Goal: Contribute content

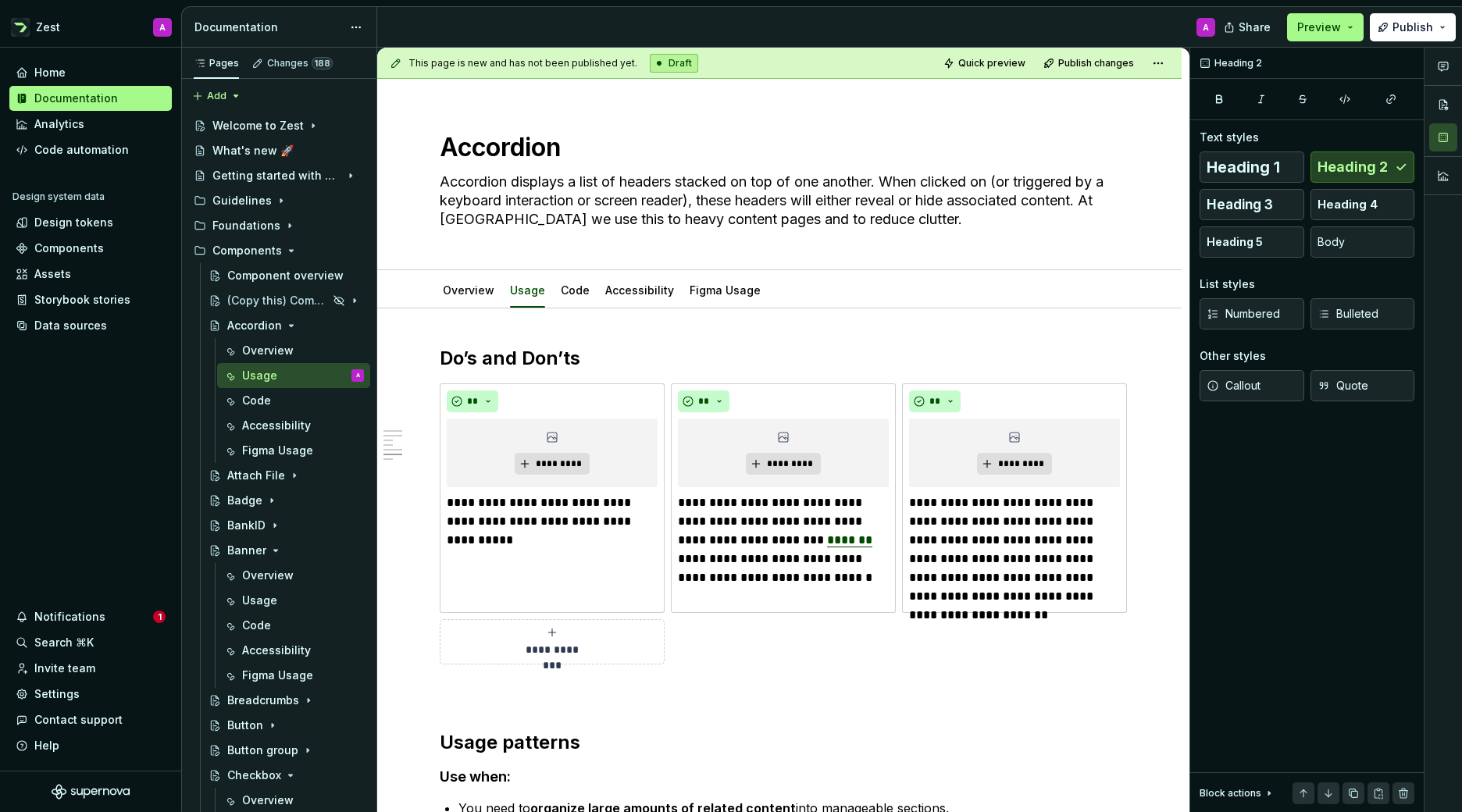
scroll to position [1242, 0]
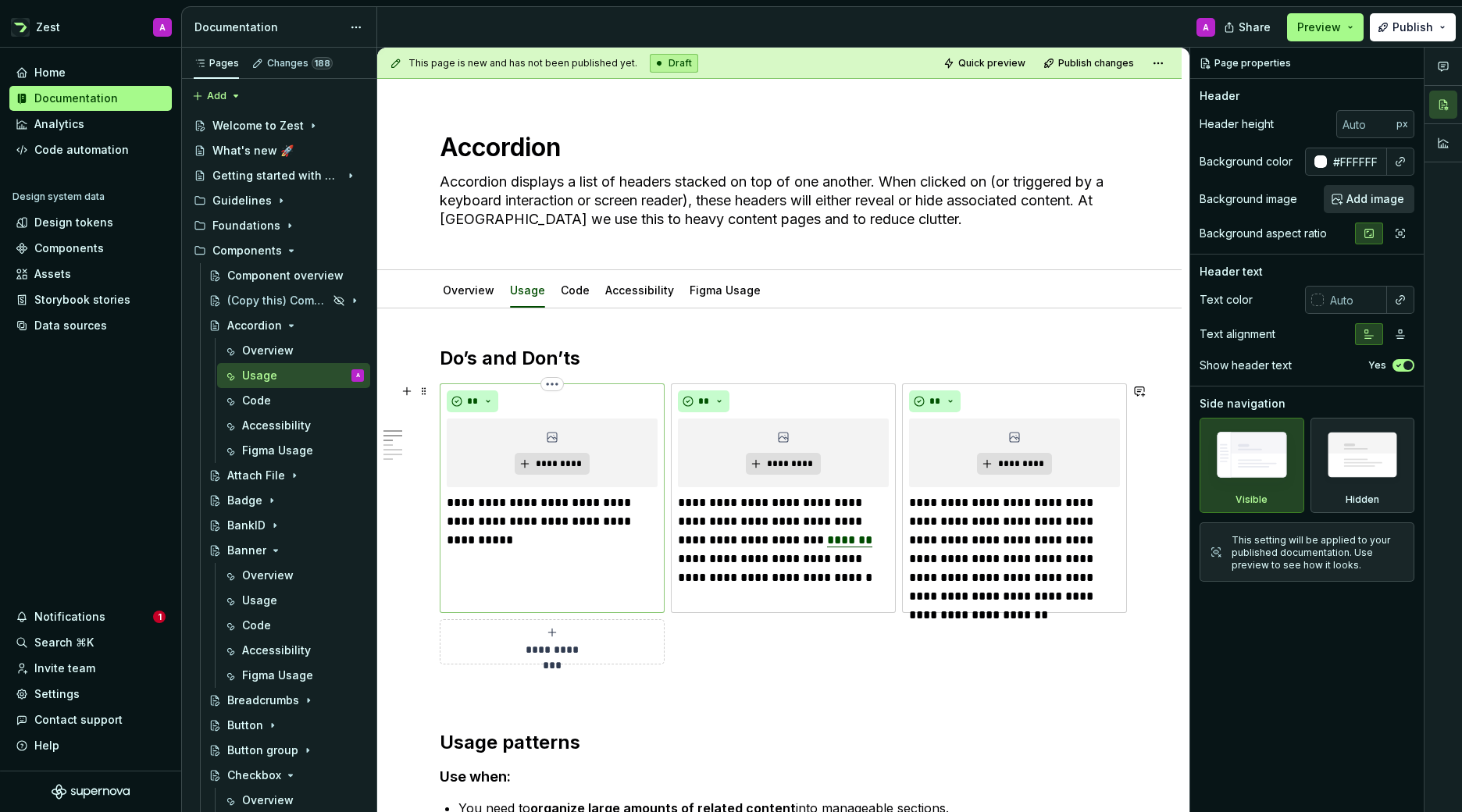
scroll to position [2, 0]
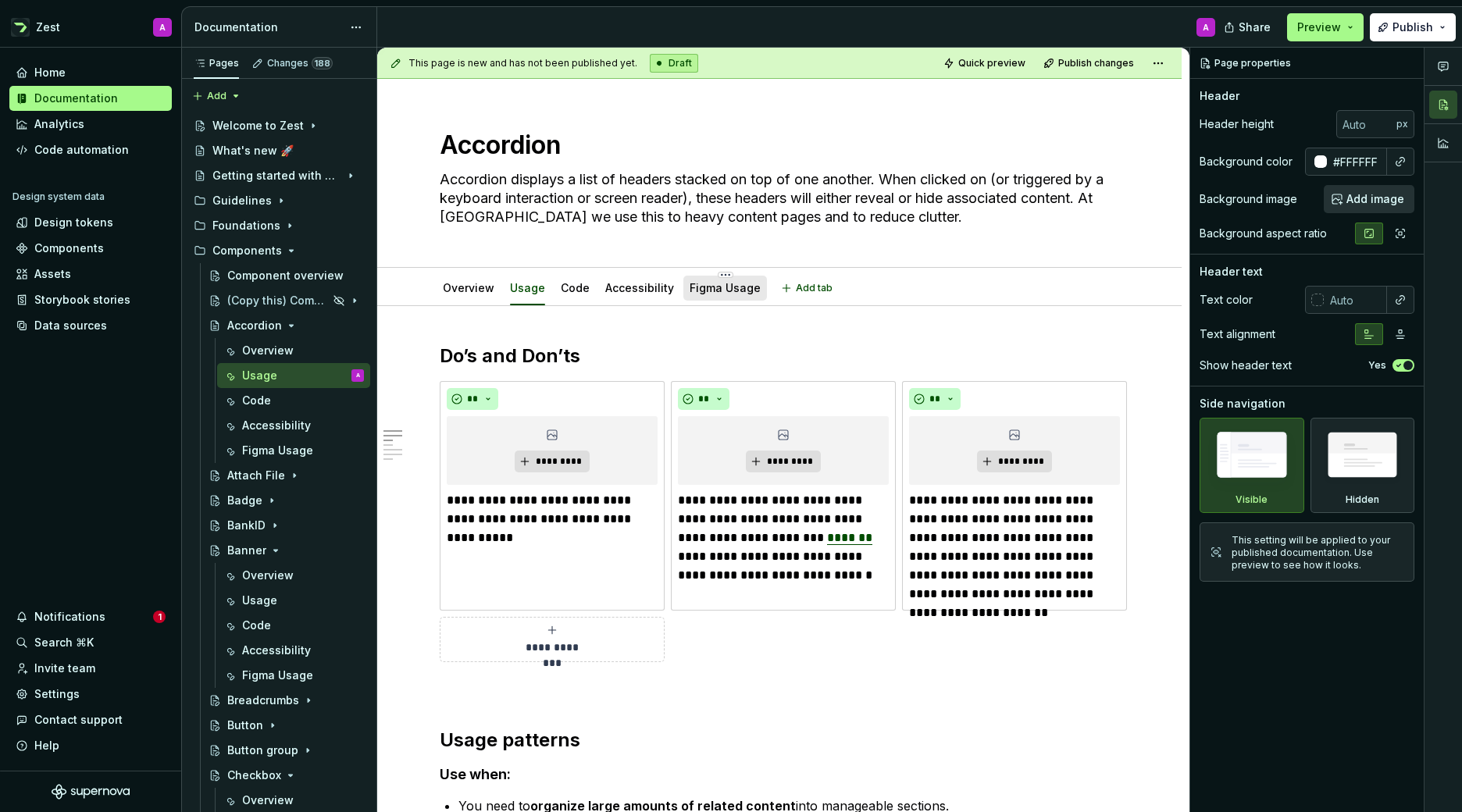
click at [709, 290] on link "Figma Usage" at bounding box center [725, 288] width 71 height 13
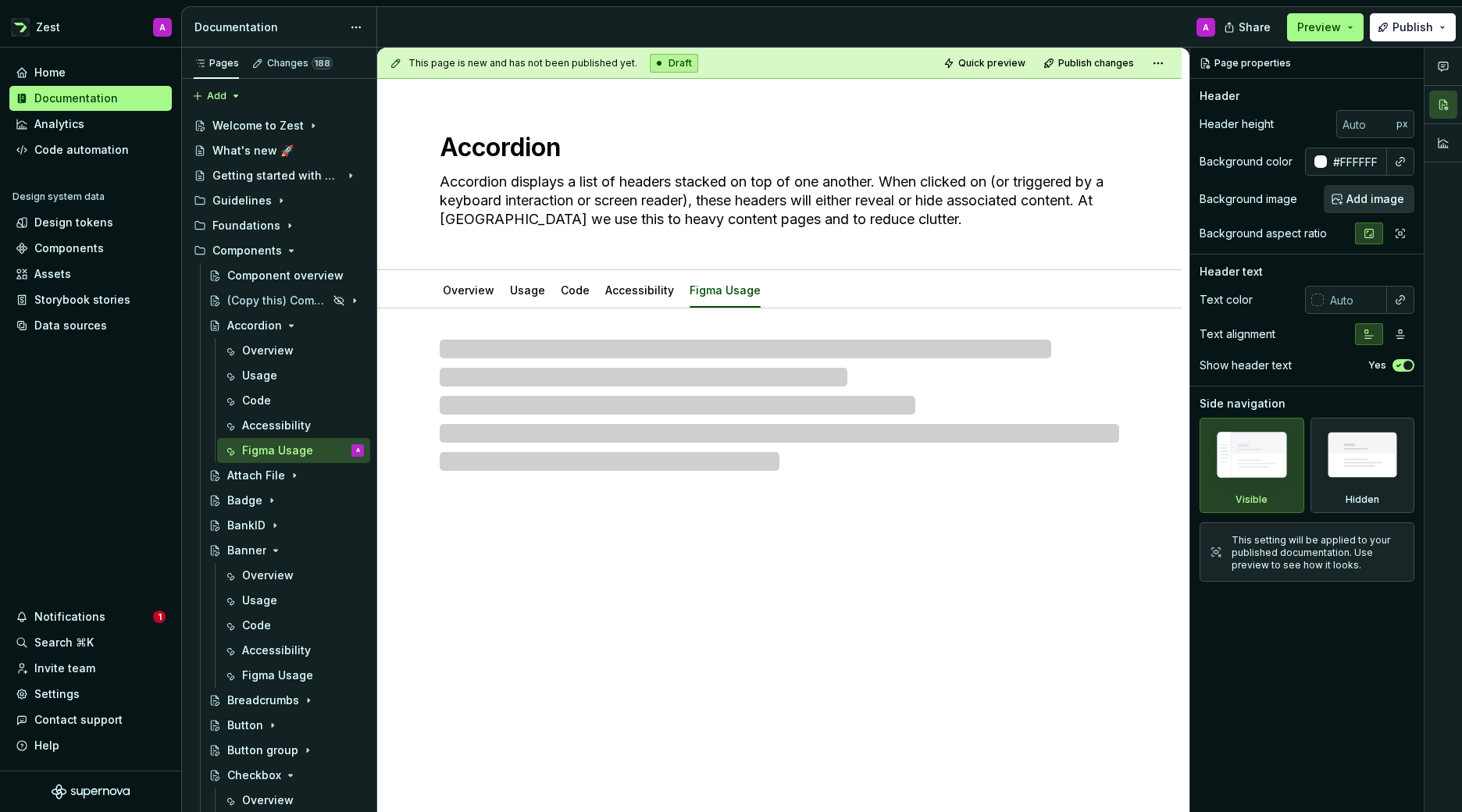
type textarea "*"
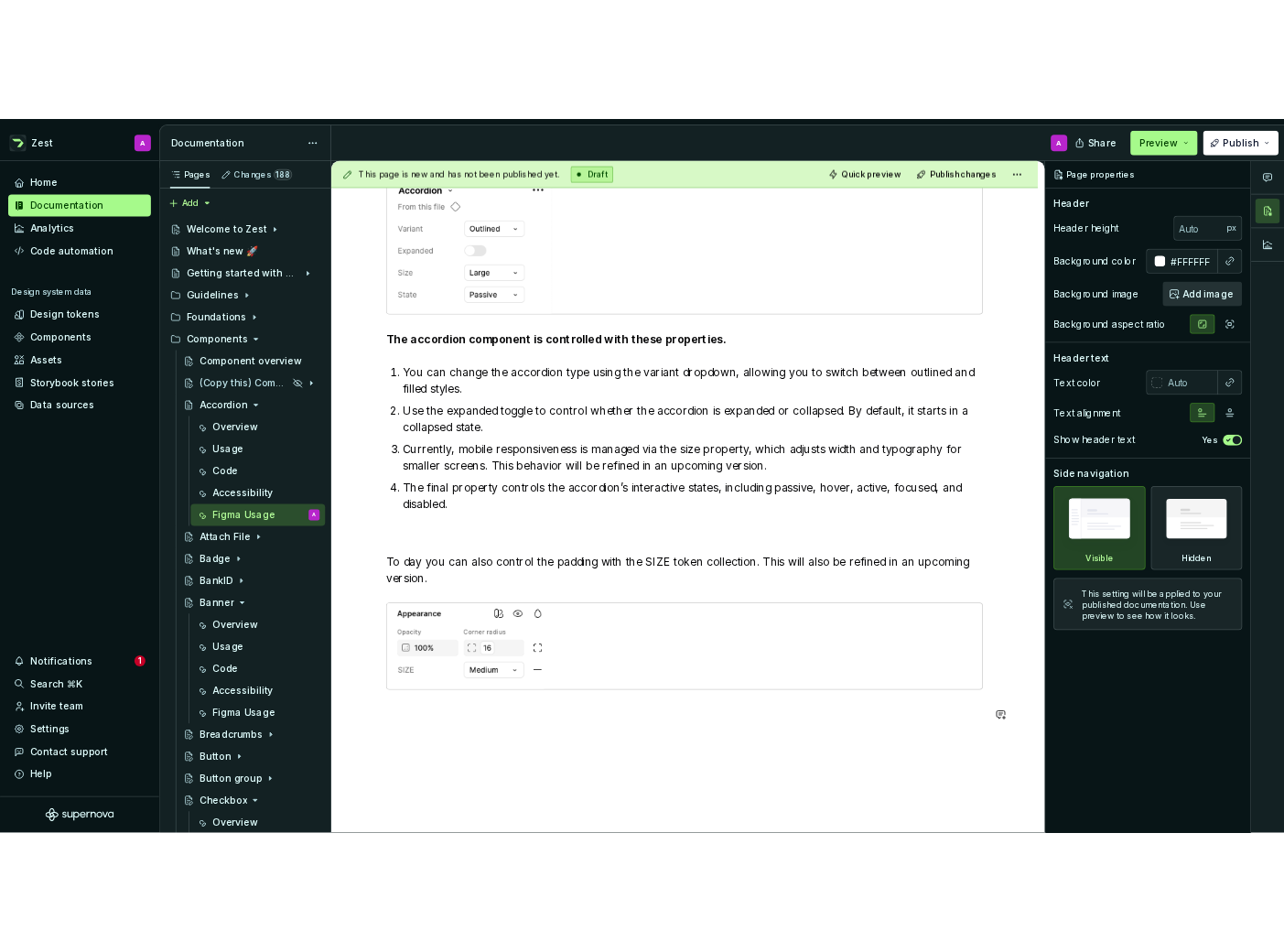
scroll to position [812, 0]
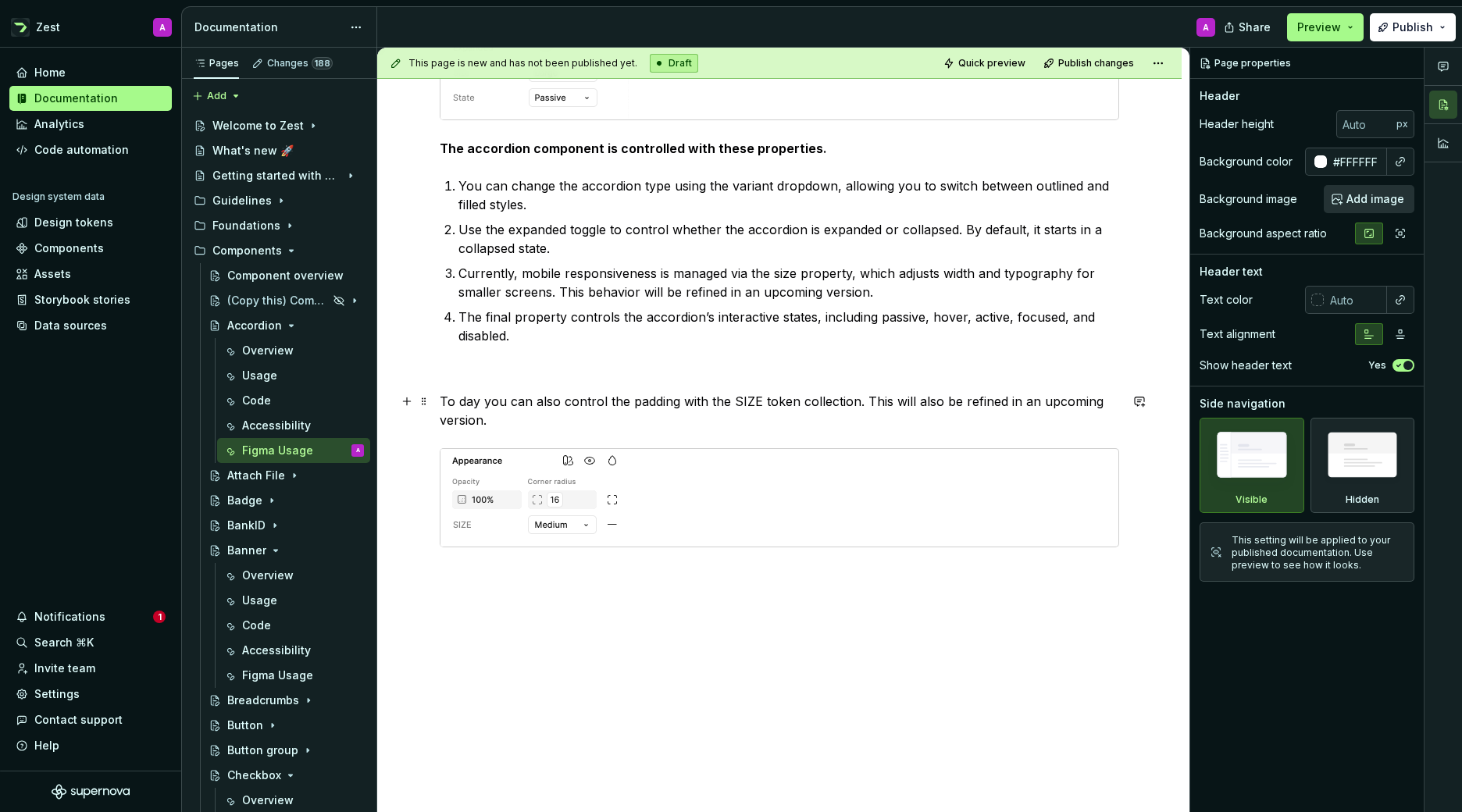
drag, startPoint x: 854, startPoint y: 402, endPoint x: 863, endPoint y: 402, distance: 9.0
click at [857, 402] on p "To day you can also control the padding with the SIZE token collection. This wi…" at bounding box center [779, 410] width 679 height 38
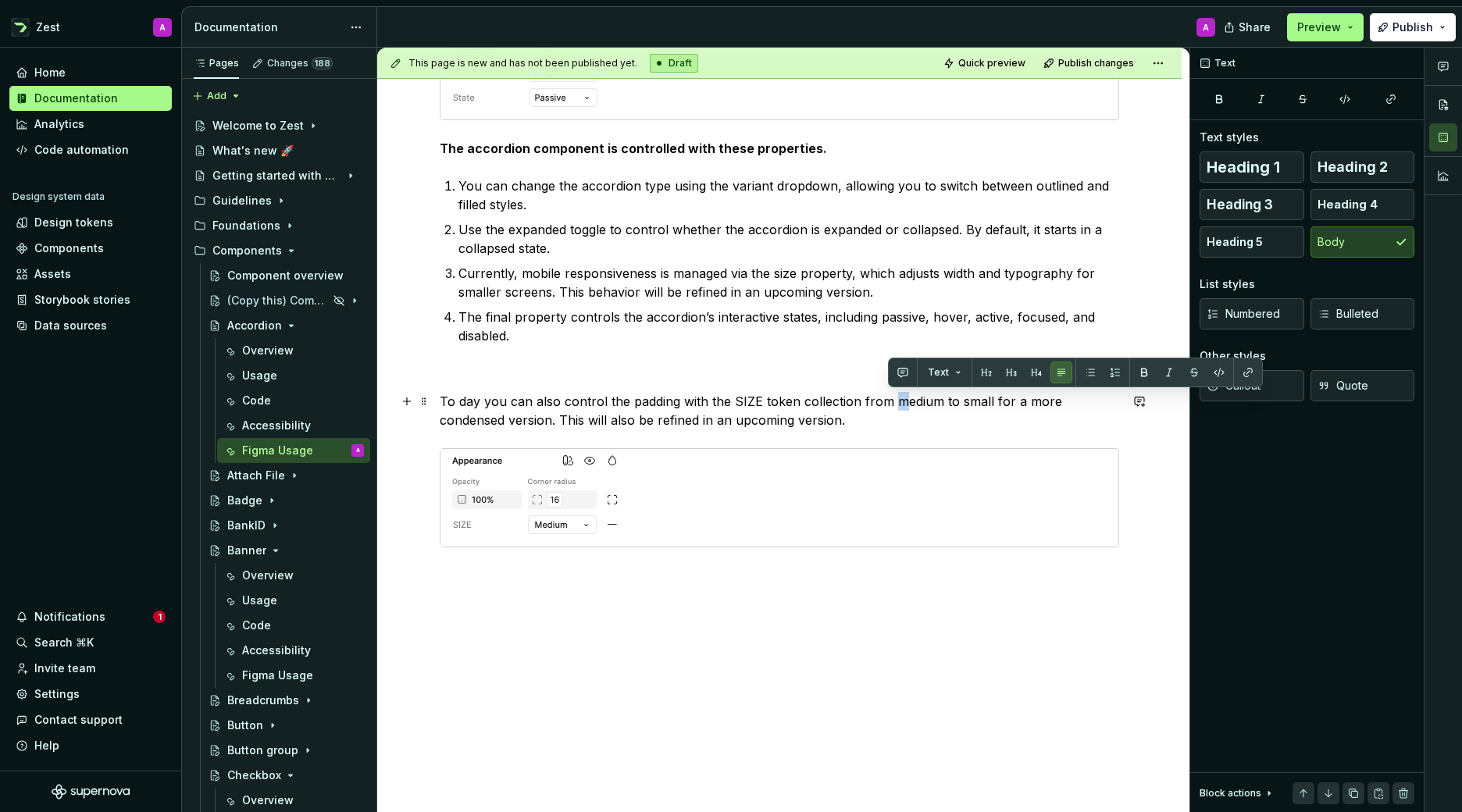
click at [893, 400] on p "To day you can also control the padding with the SIZE token collection from med…" at bounding box center [779, 410] width 679 height 38
click at [963, 402] on p "To day you can also control the padding with the SIZE token collection from Med…" at bounding box center [779, 410] width 679 height 38
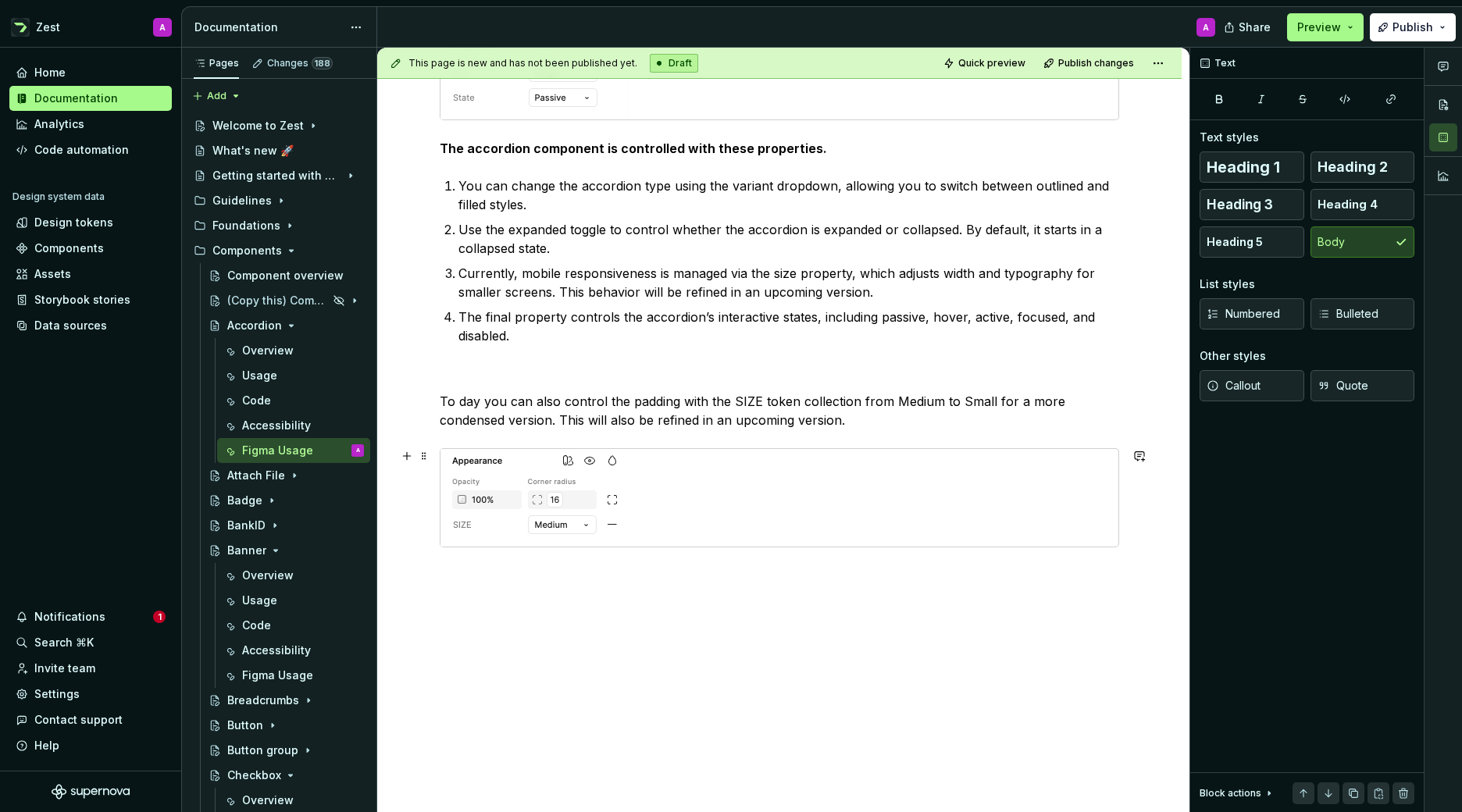
click at [922, 514] on div at bounding box center [779, 497] width 677 height 97
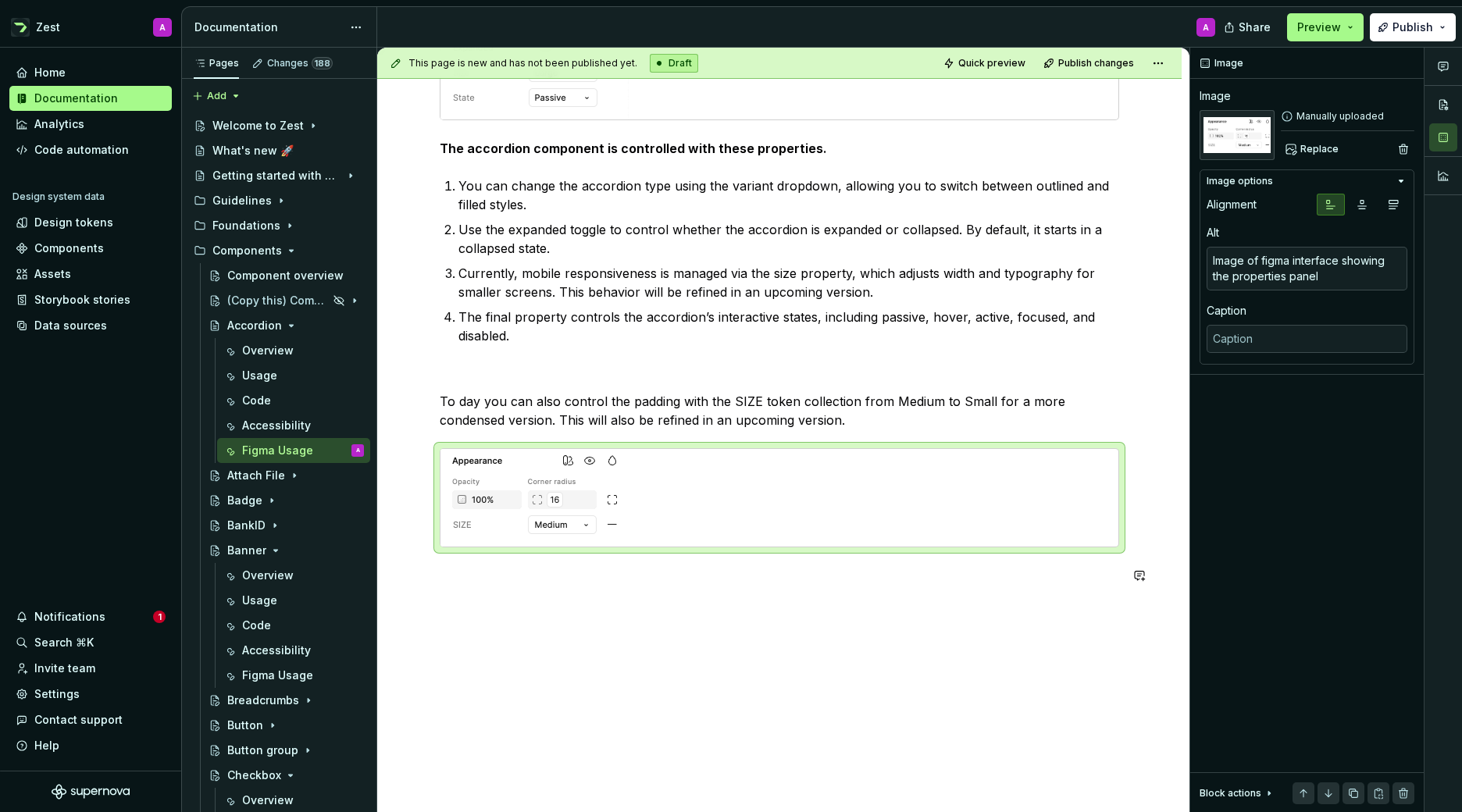
click at [895, 610] on div "**********" at bounding box center [779, 231] width 804 height 1231
click at [1355, 25] on button "Preview" at bounding box center [1325, 27] width 77 height 28
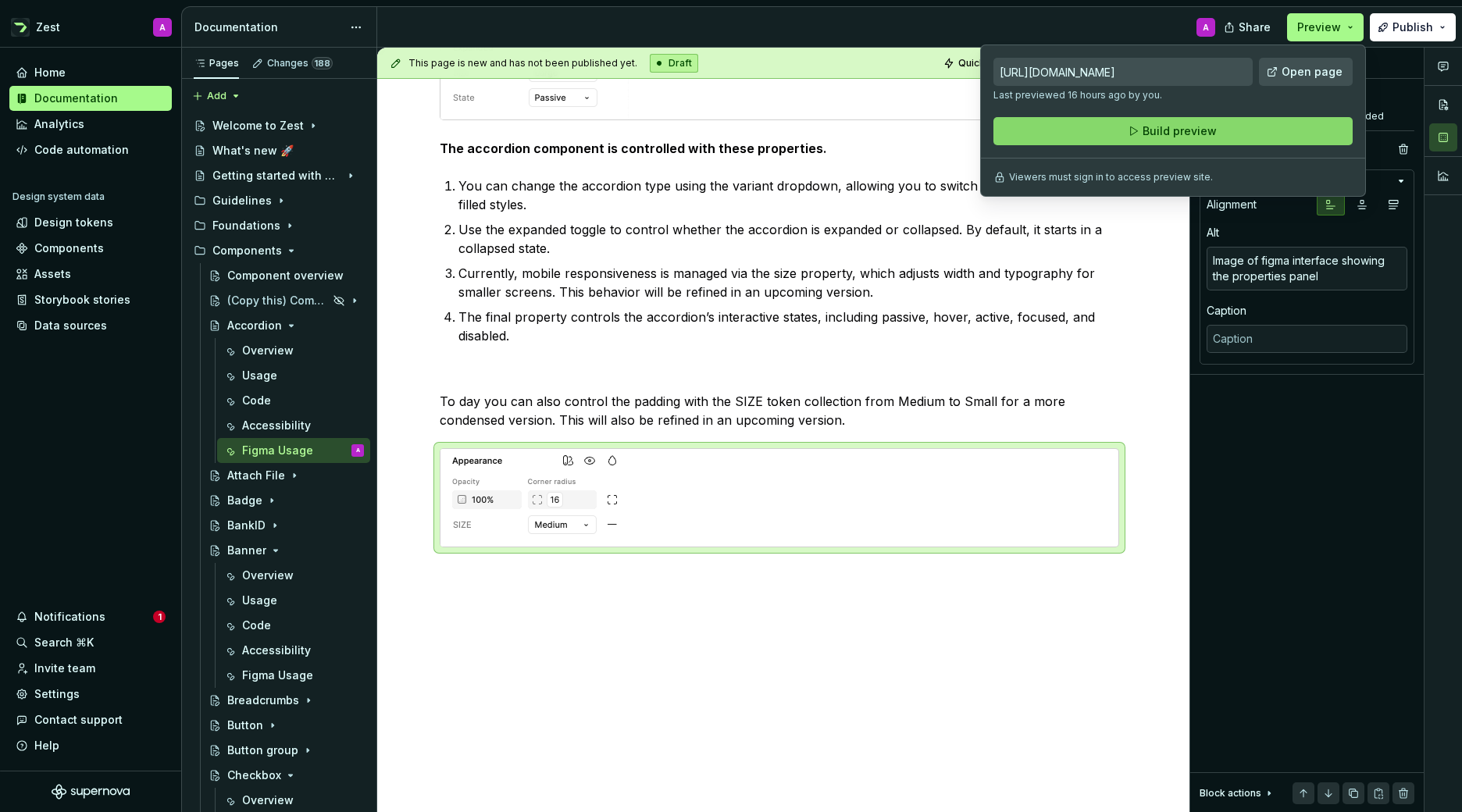
click at [1188, 135] on span "Build preview" at bounding box center [1179, 131] width 74 height 16
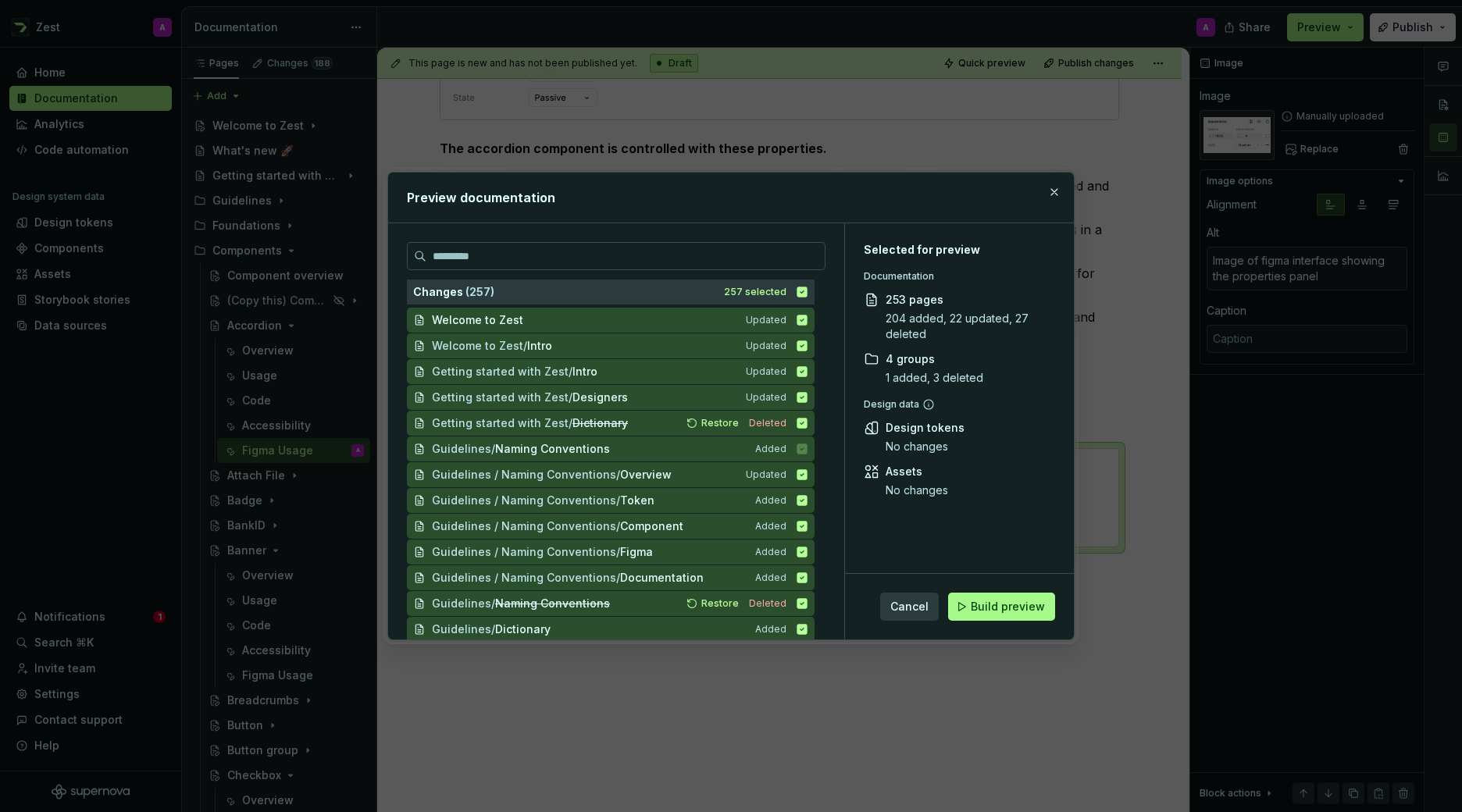
click at [1006, 608] on span "Build preview" at bounding box center [1007, 606] width 74 height 16
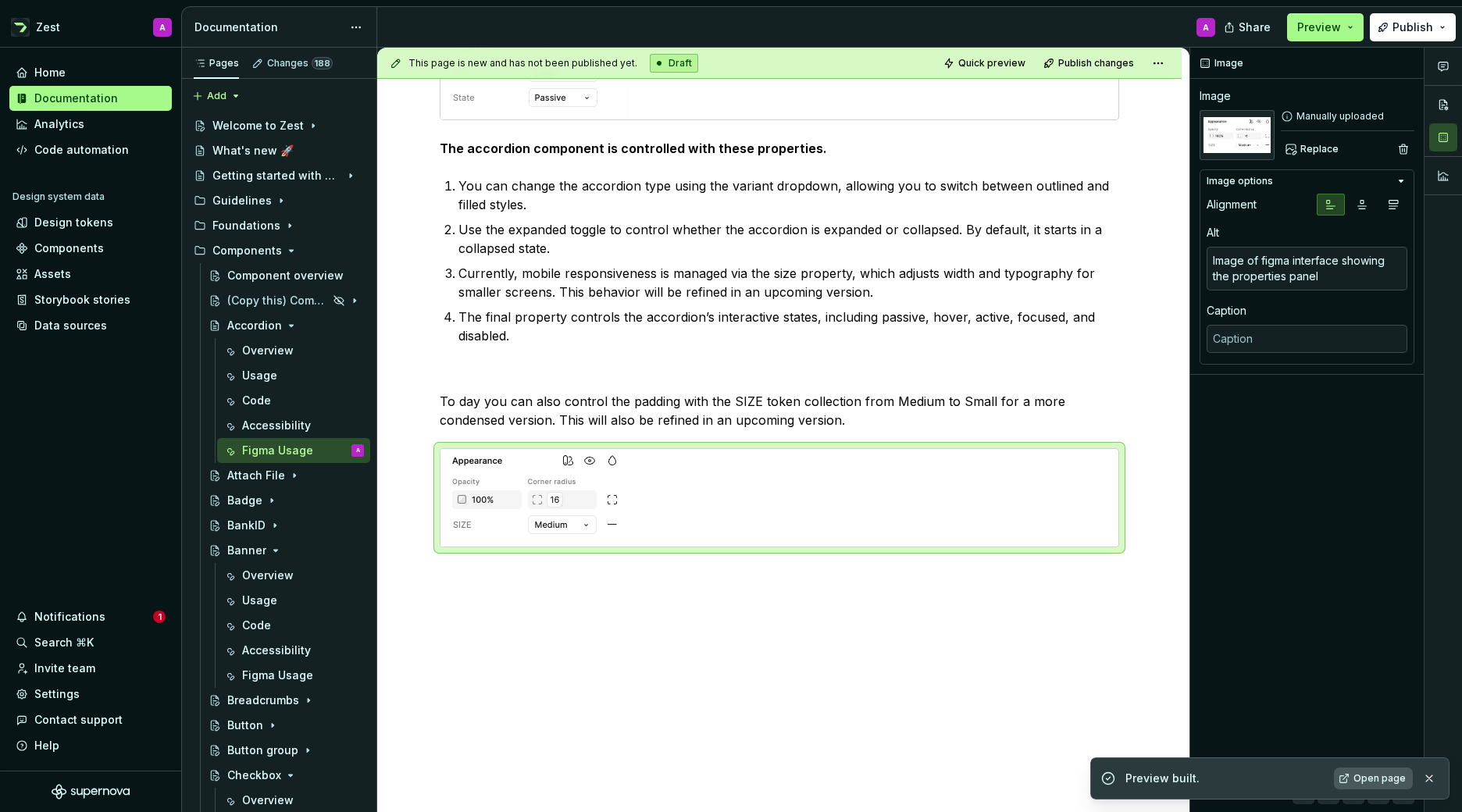
click at [1371, 778] on span "Open page" at bounding box center [1379, 778] width 52 height 12
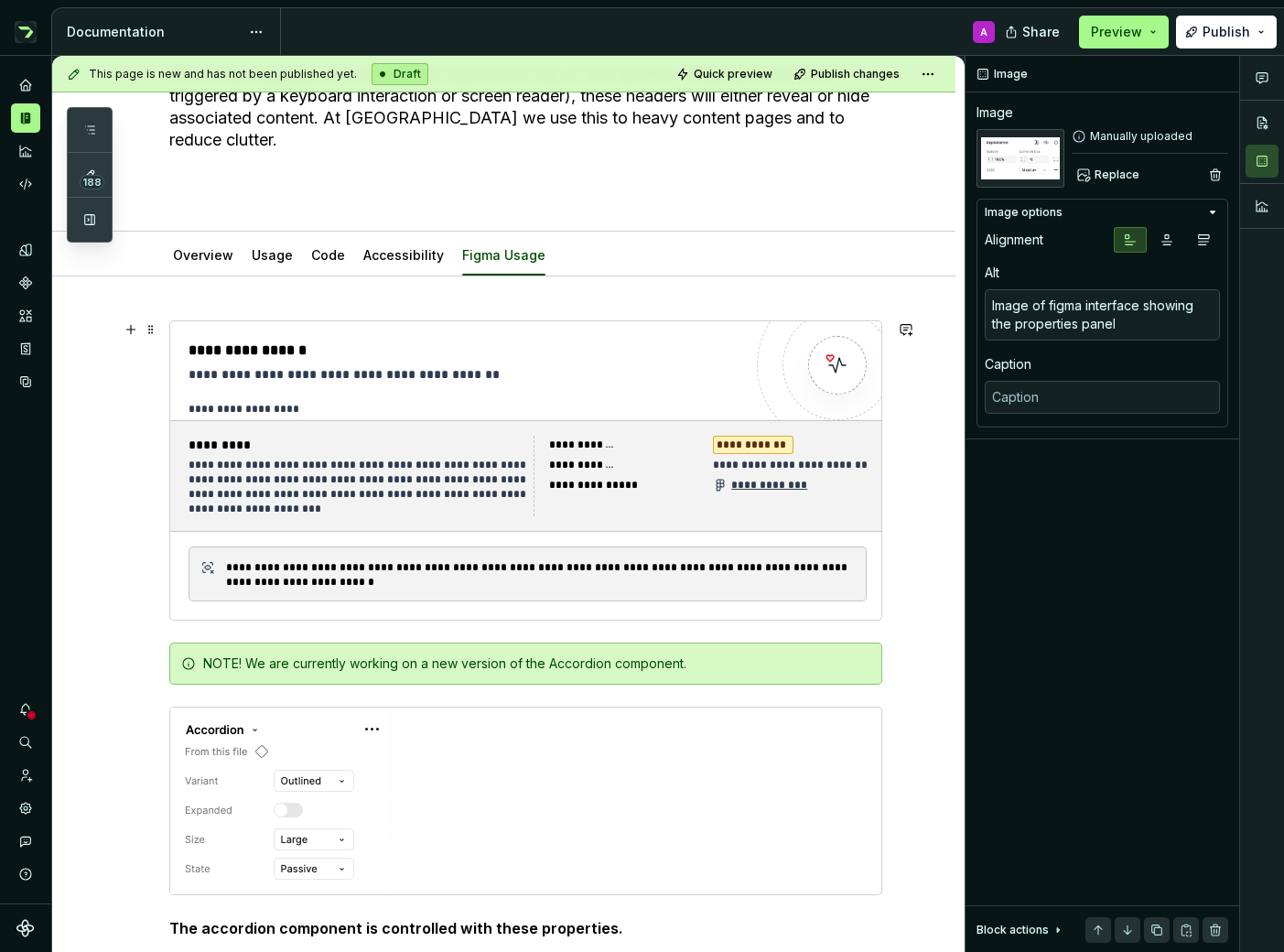
scroll to position [0, 0]
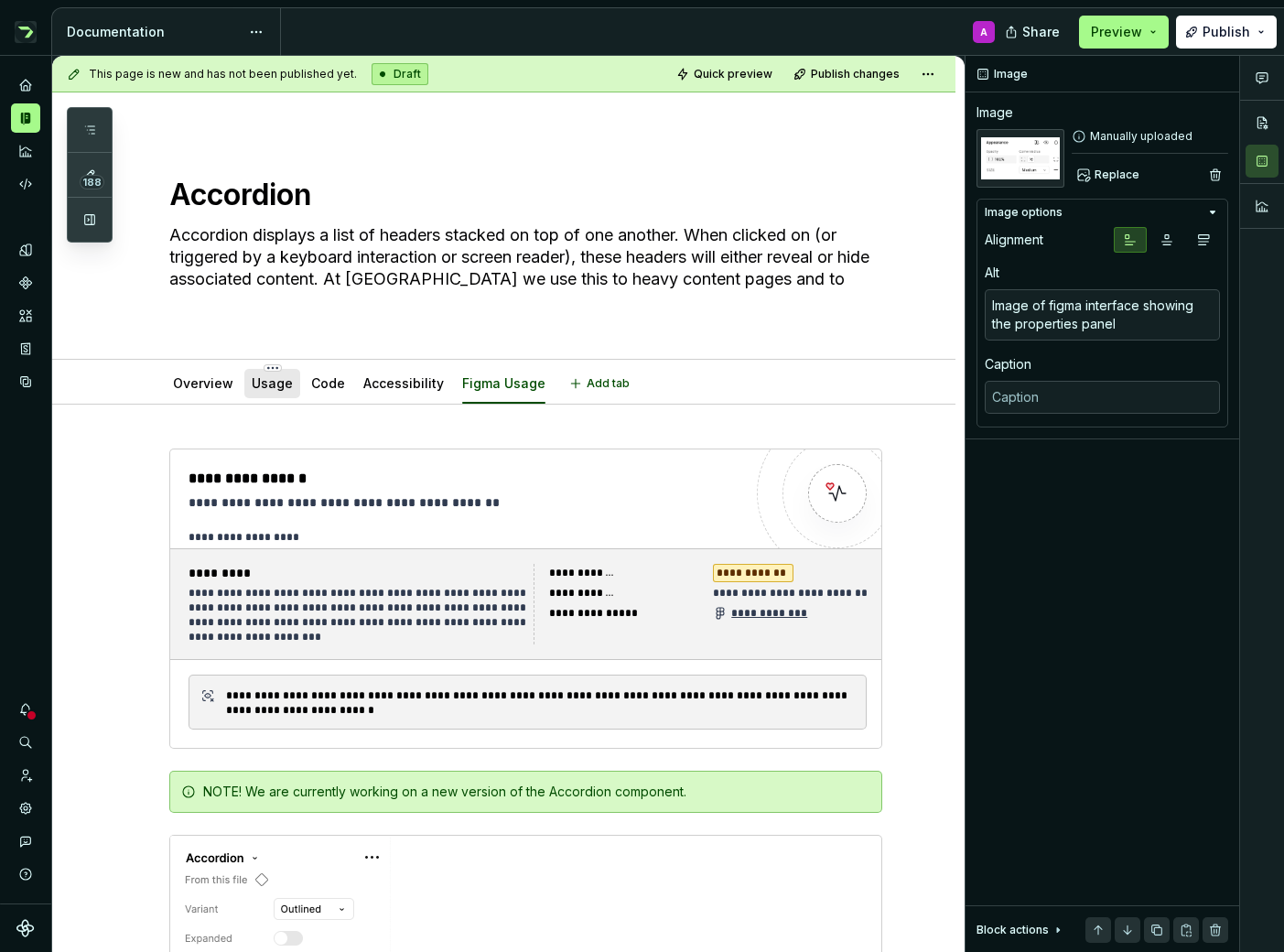
click at [259, 385] on link "Usage" at bounding box center [271, 383] width 41 height 15
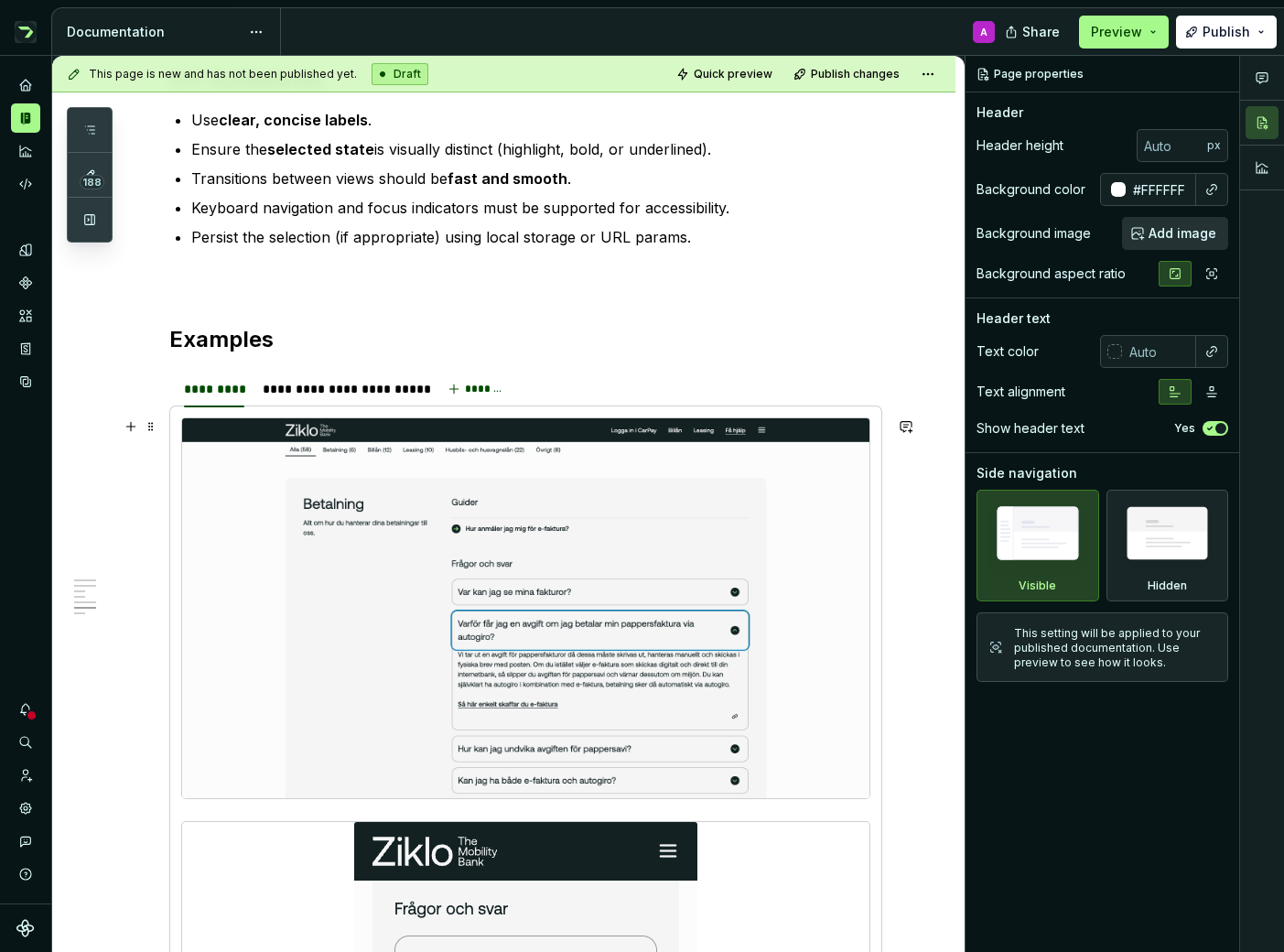
scroll to position [1607, 0]
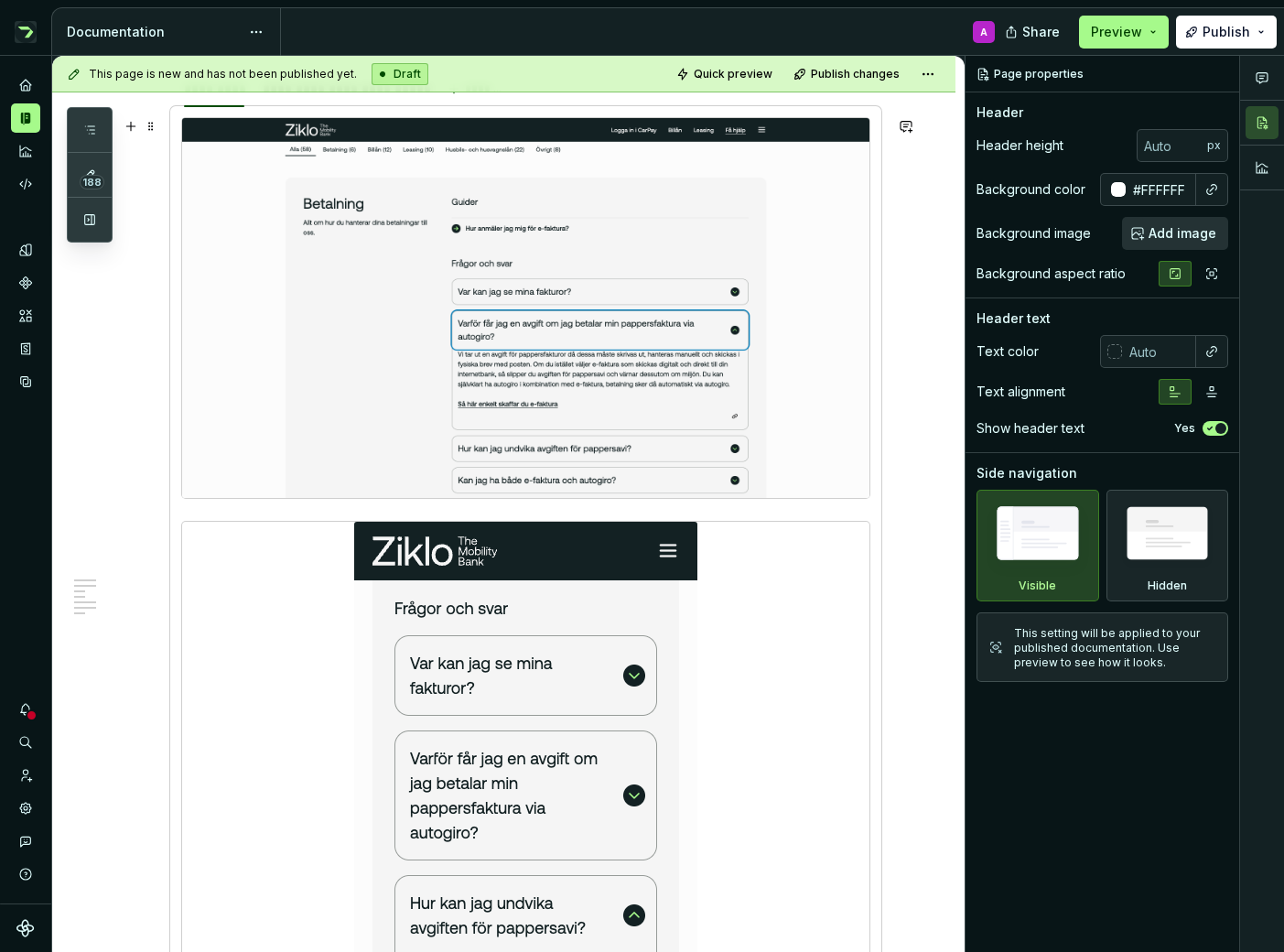
click at [557, 337] on img at bounding box center [525, 308] width 688 height 380
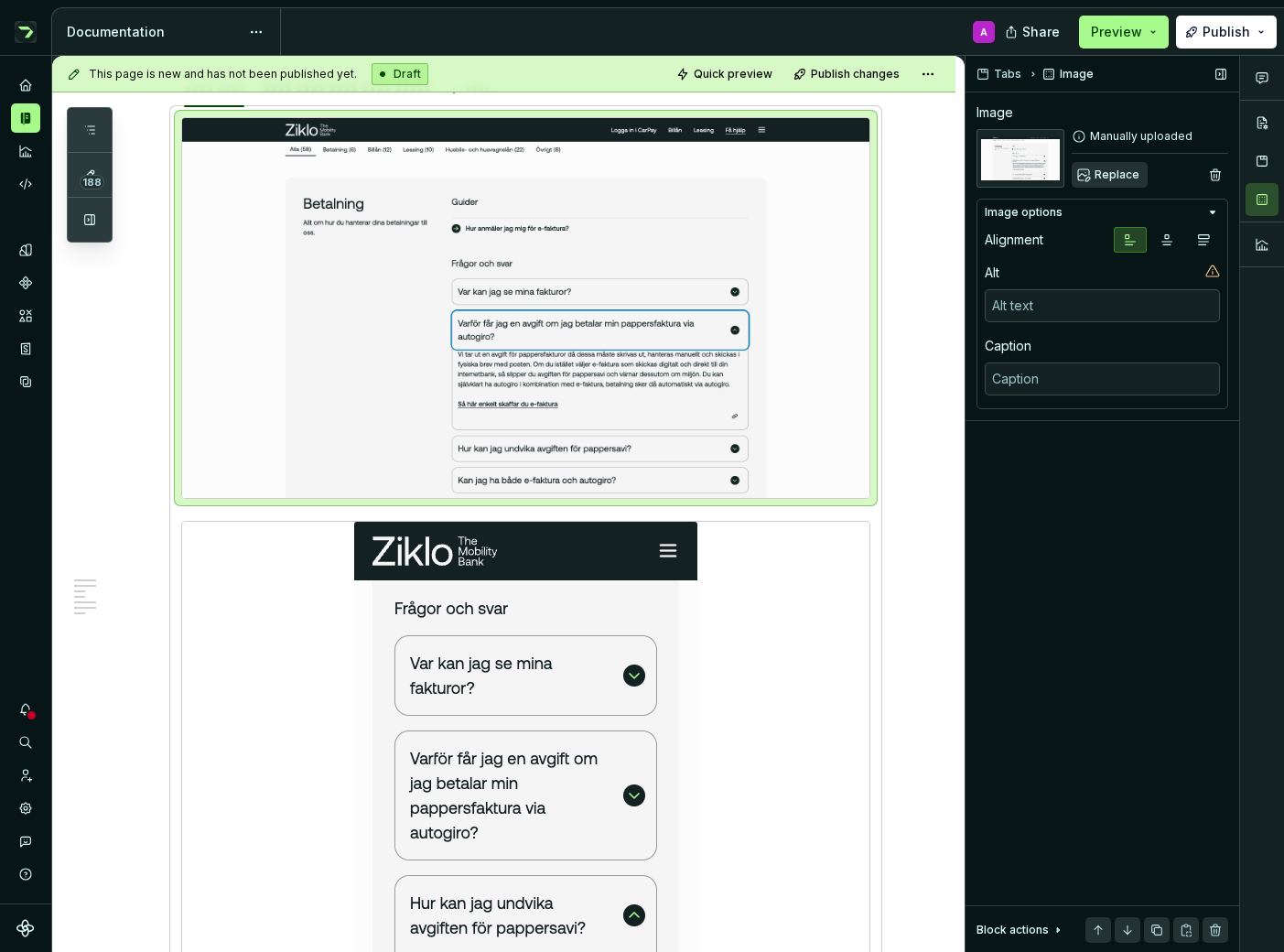
click at [1120, 176] on span "Replace" at bounding box center [1116, 174] width 45 height 14
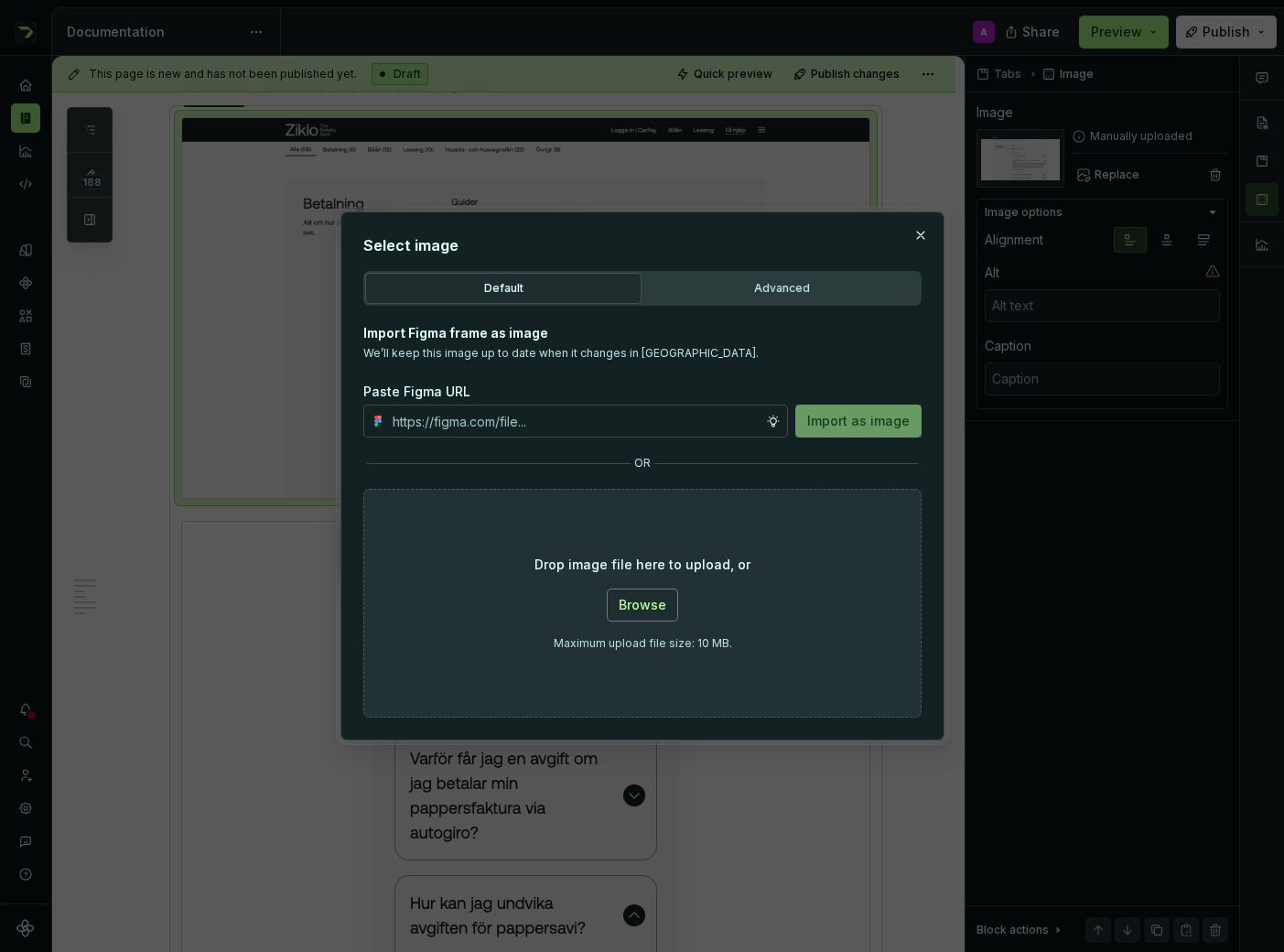
click at [649, 602] on span "Browse" at bounding box center [642, 604] width 48 height 18
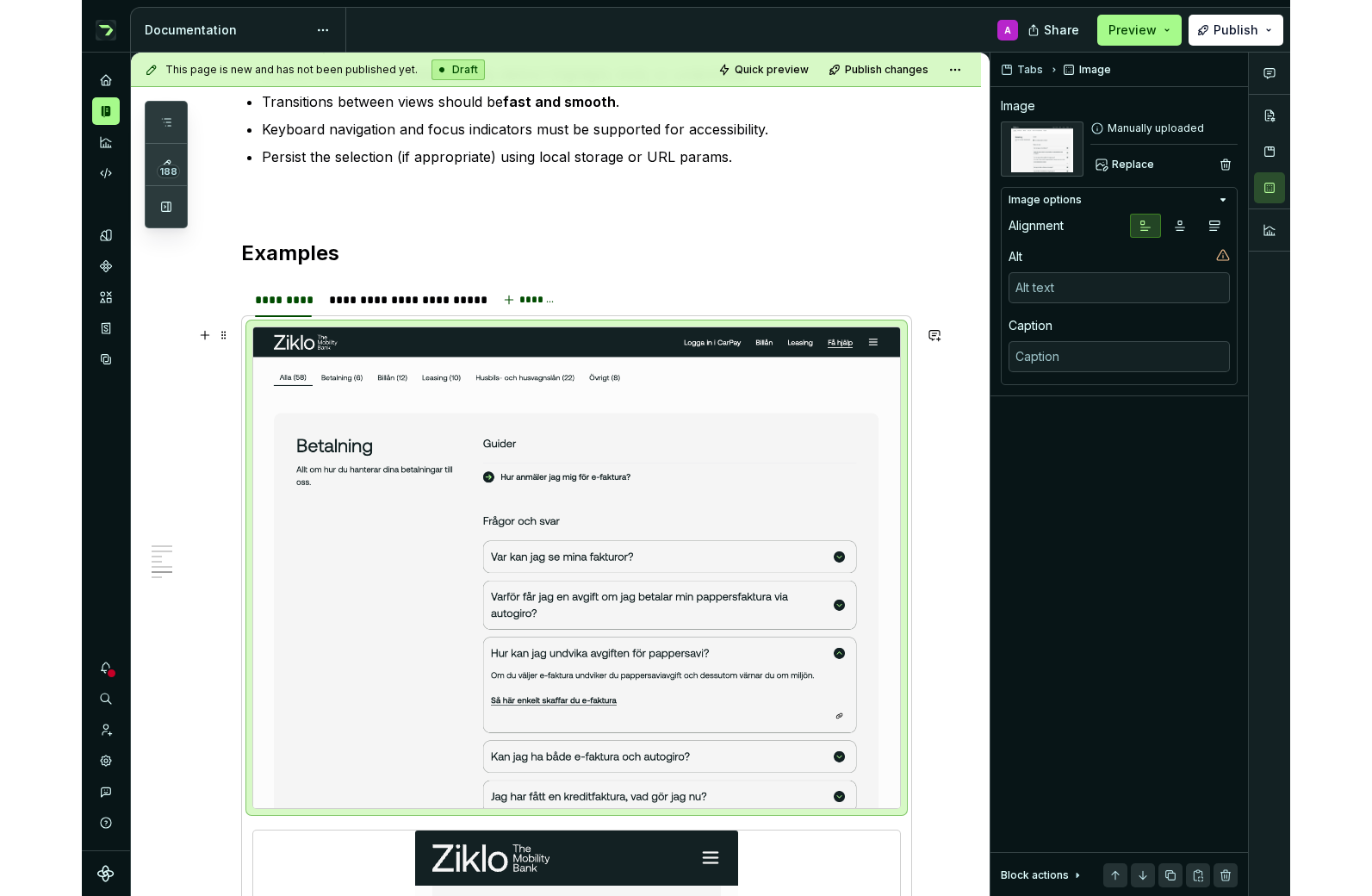
scroll to position [1261, 0]
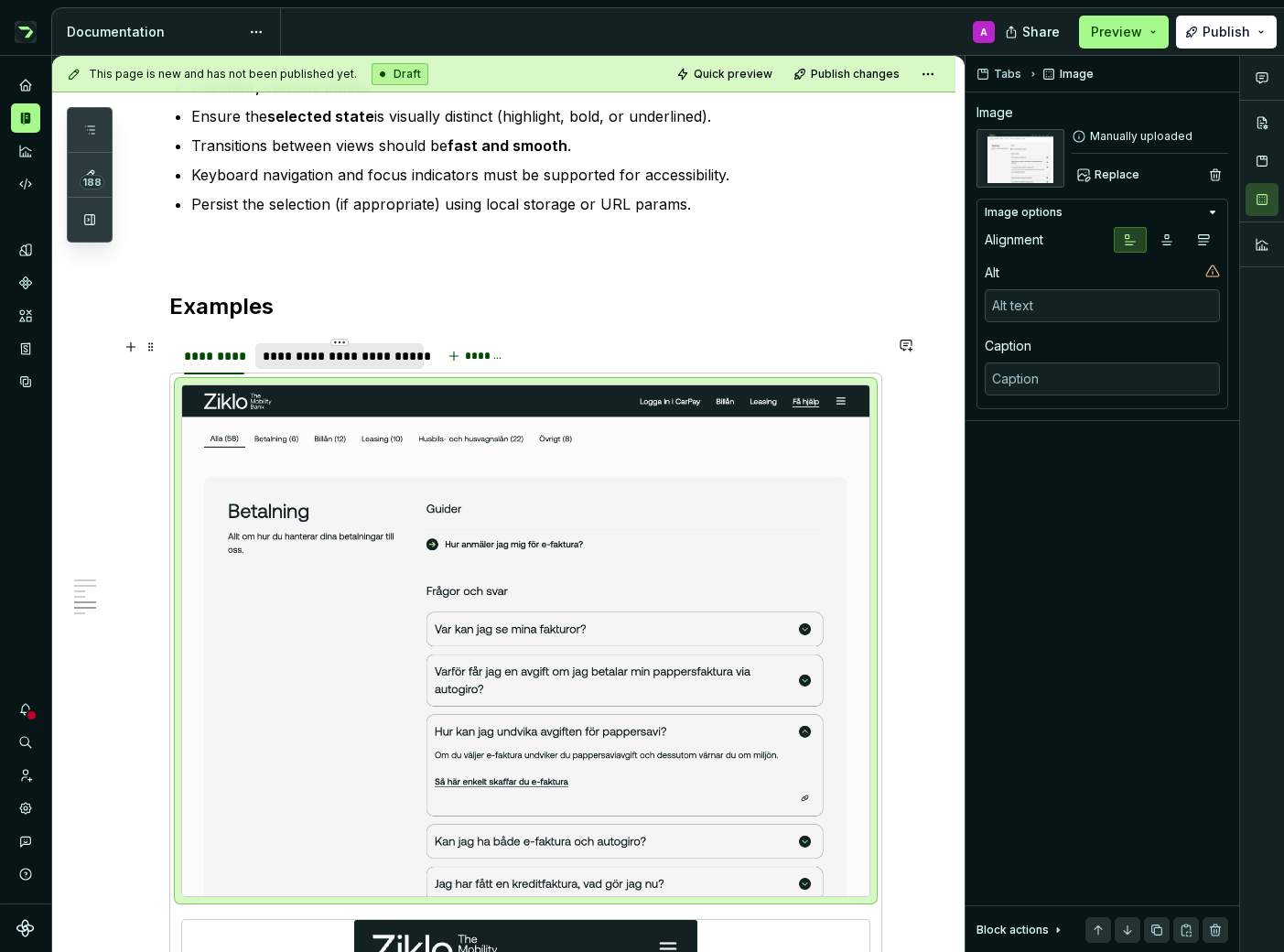
click at [339, 360] on div "**********" at bounding box center [339, 356] width 153 height 18
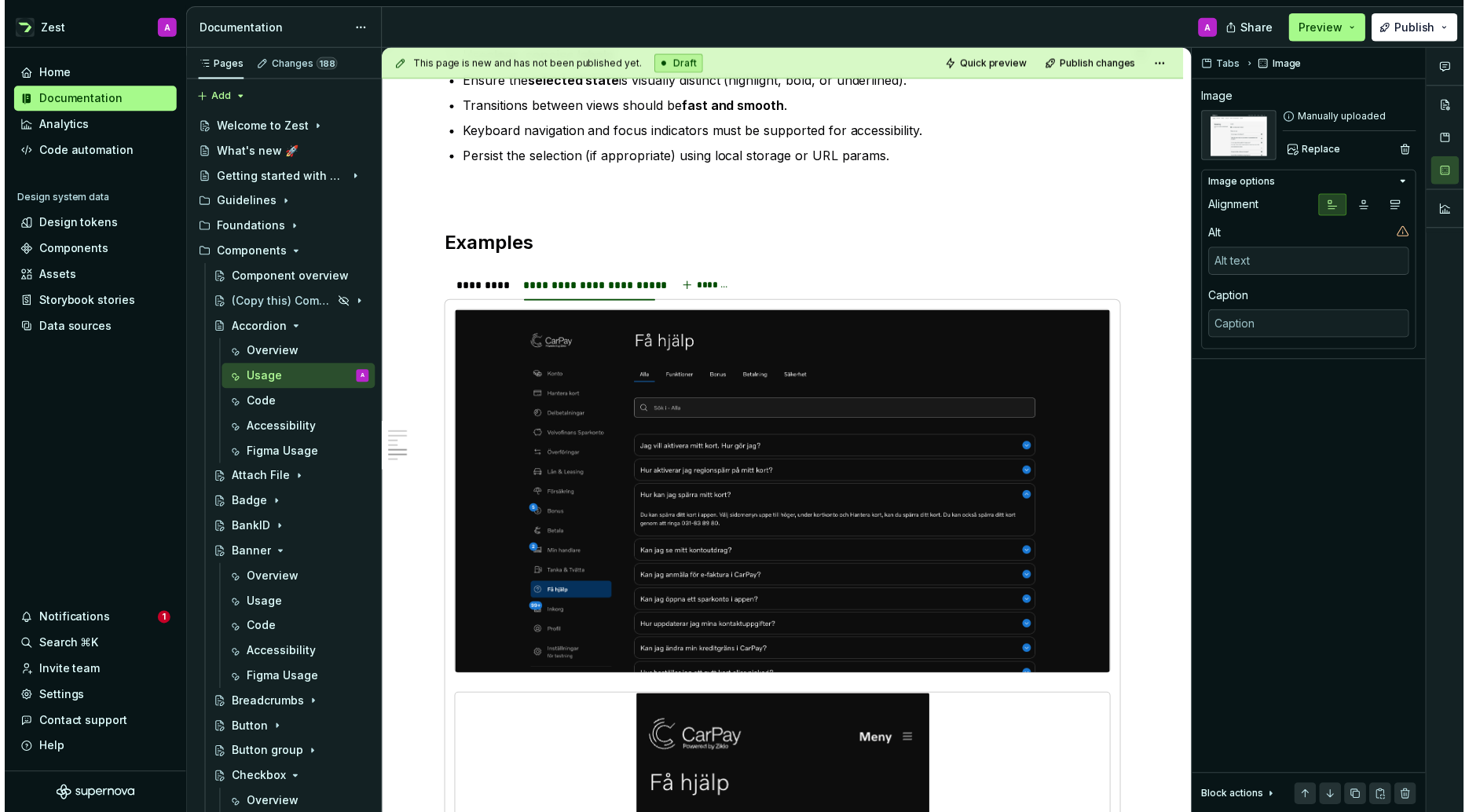
scroll to position [1130, 0]
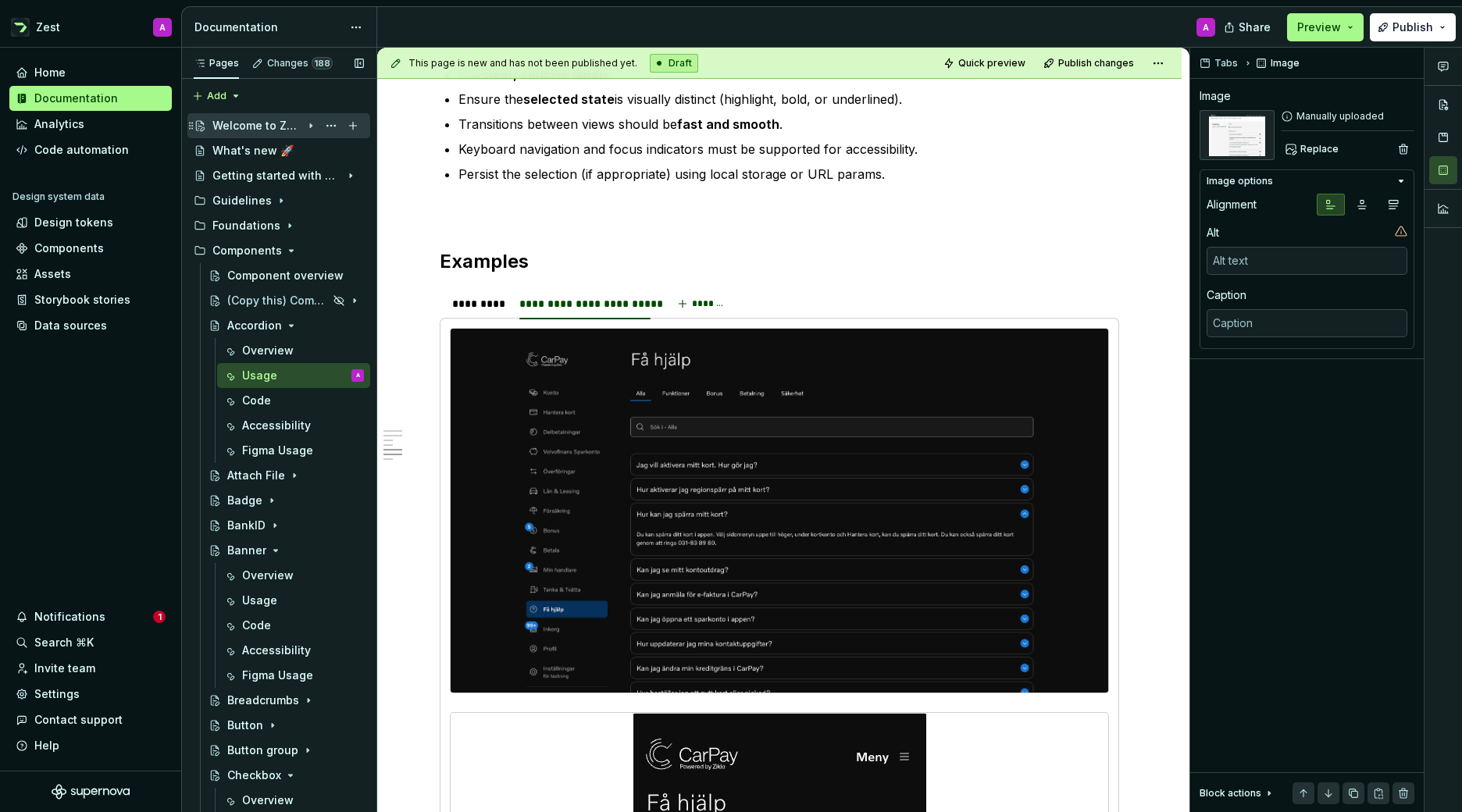
click at [254, 128] on div "Welcome to Zest" at bounding box center [257, 125] width 89 height 16
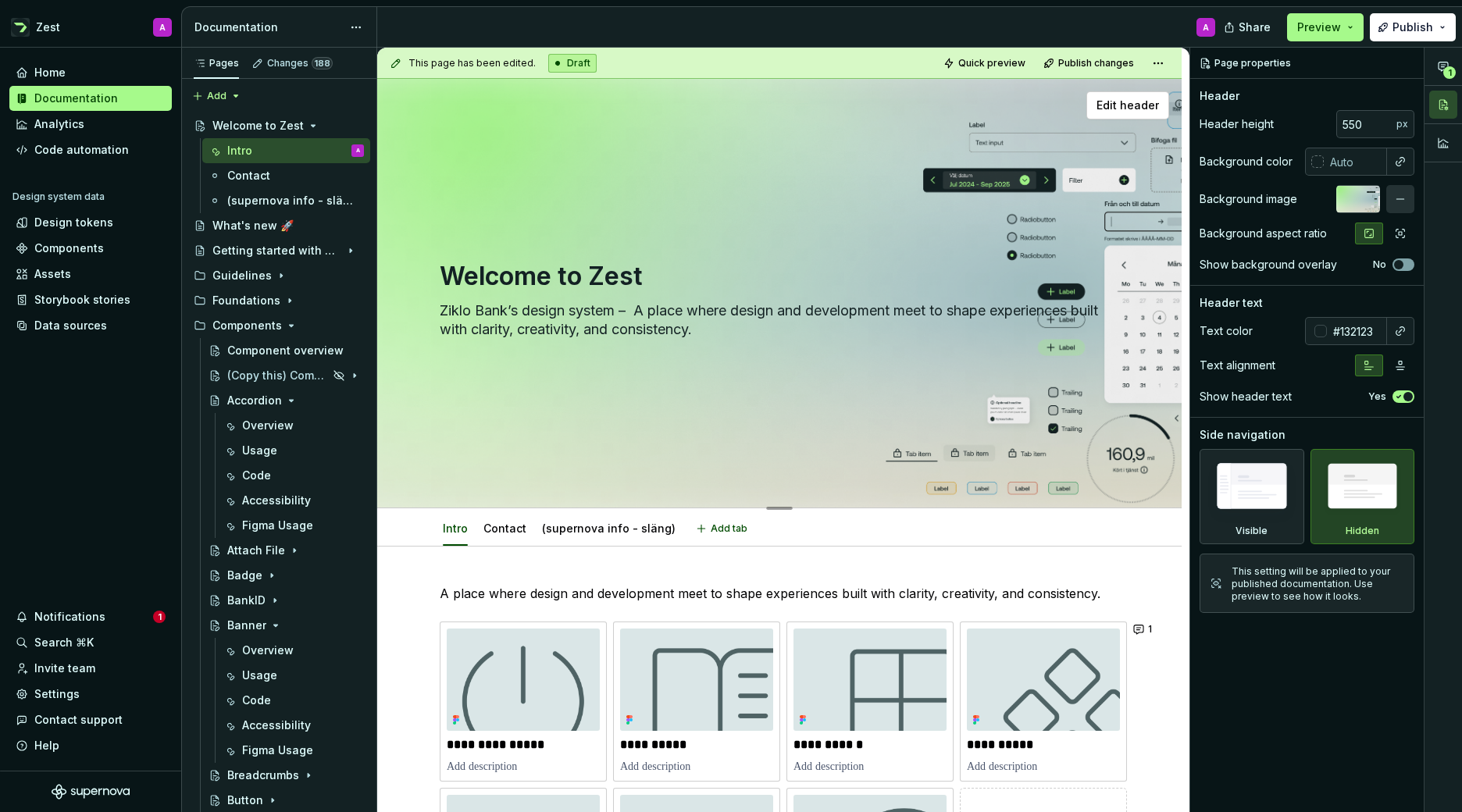
click at [854, 152] on div "Welcome to Zest Ziklo Bank’s design system – A place where design and developme…" at bounding box center [779, 293] width 804 height 429
click at [1367, 199] on div at bounding box center [1357, 199] width 43 height 28
click at [1397, 199] on button "button" at bounding box center [1400, 199] width 28 height 28
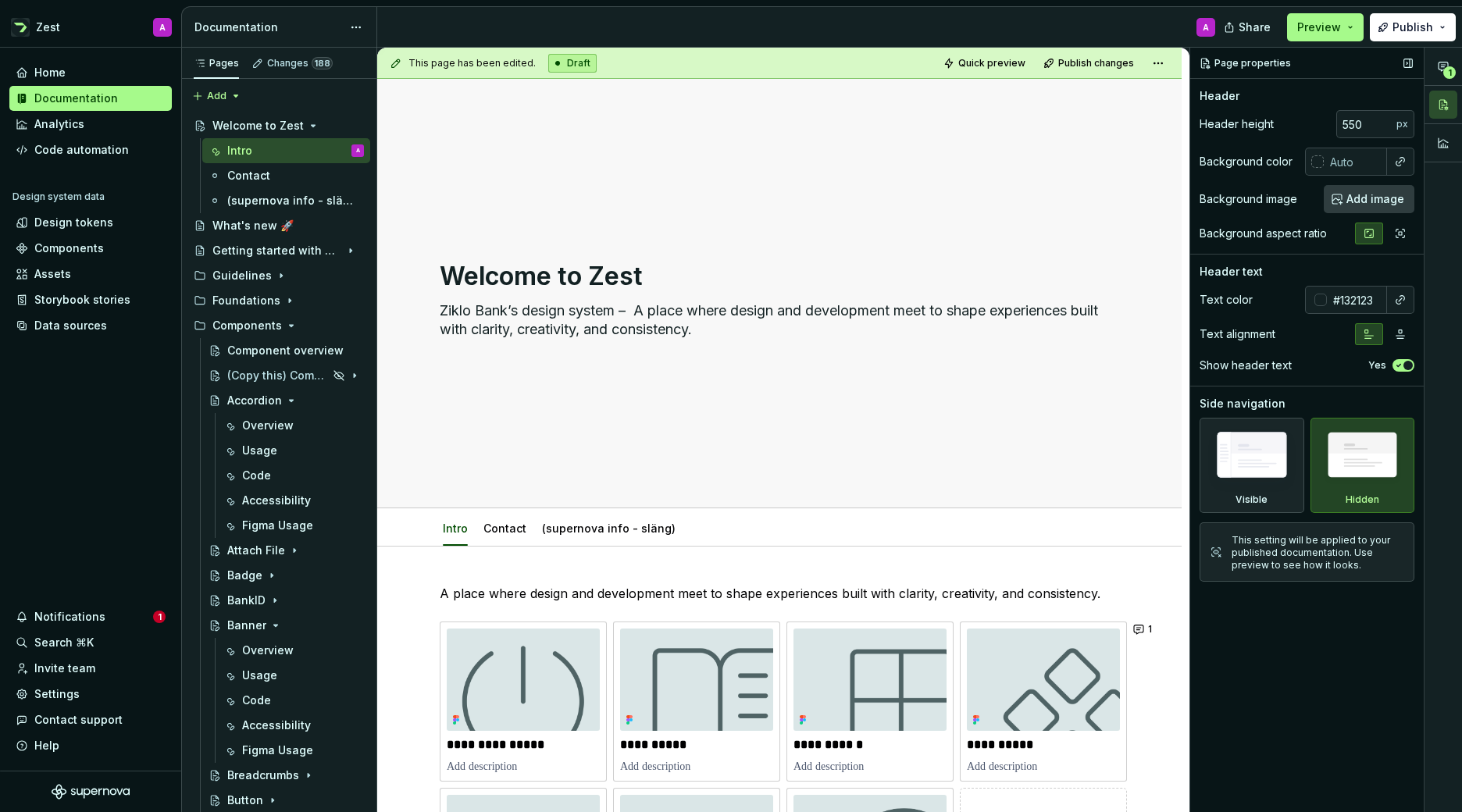
click at [1374, 199] on span "Add image" at bounding box center [1374, 199] width 58 height 16
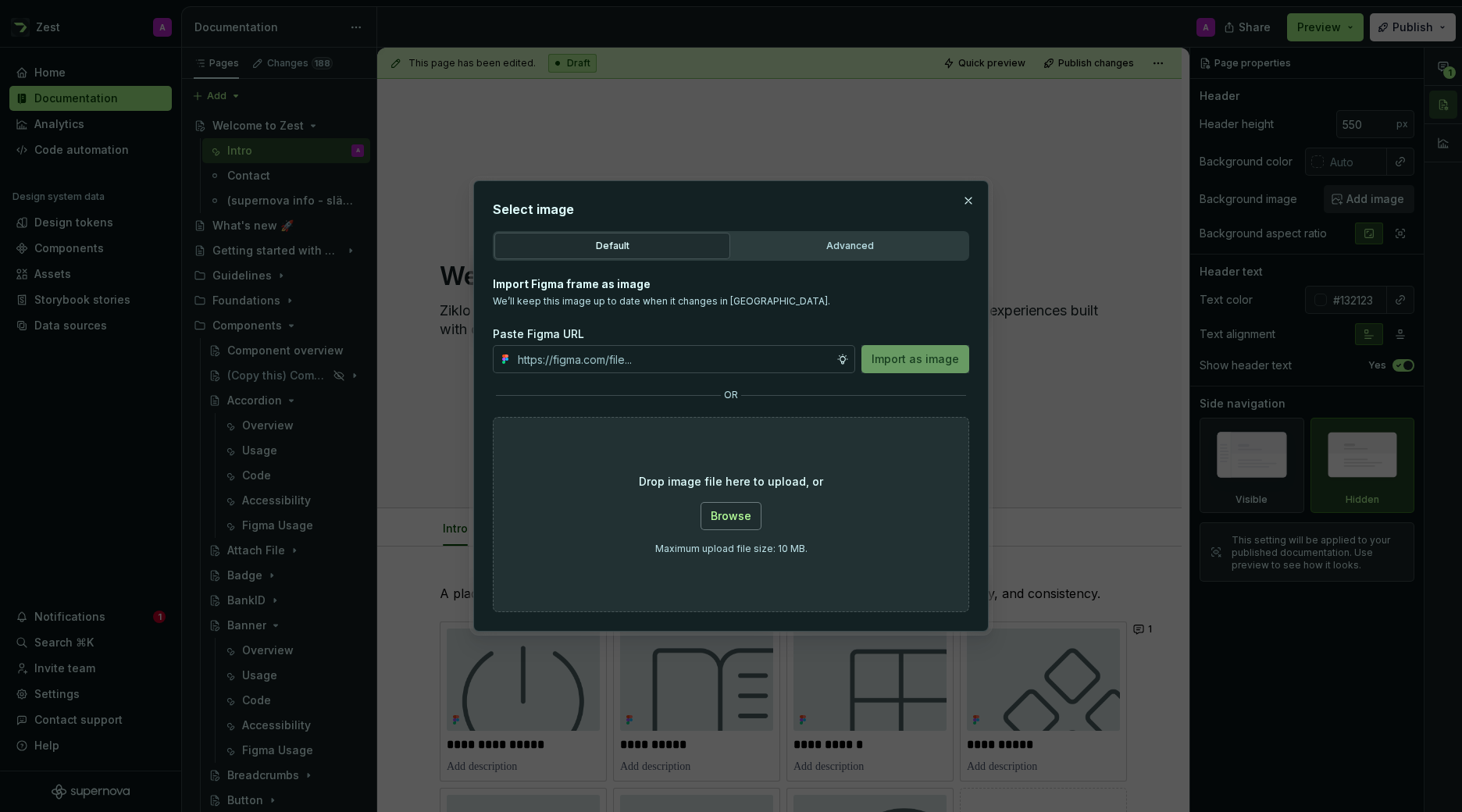
click at [726, 527] on button "Browse" at bounding box center [731, 516] width 61 height 28
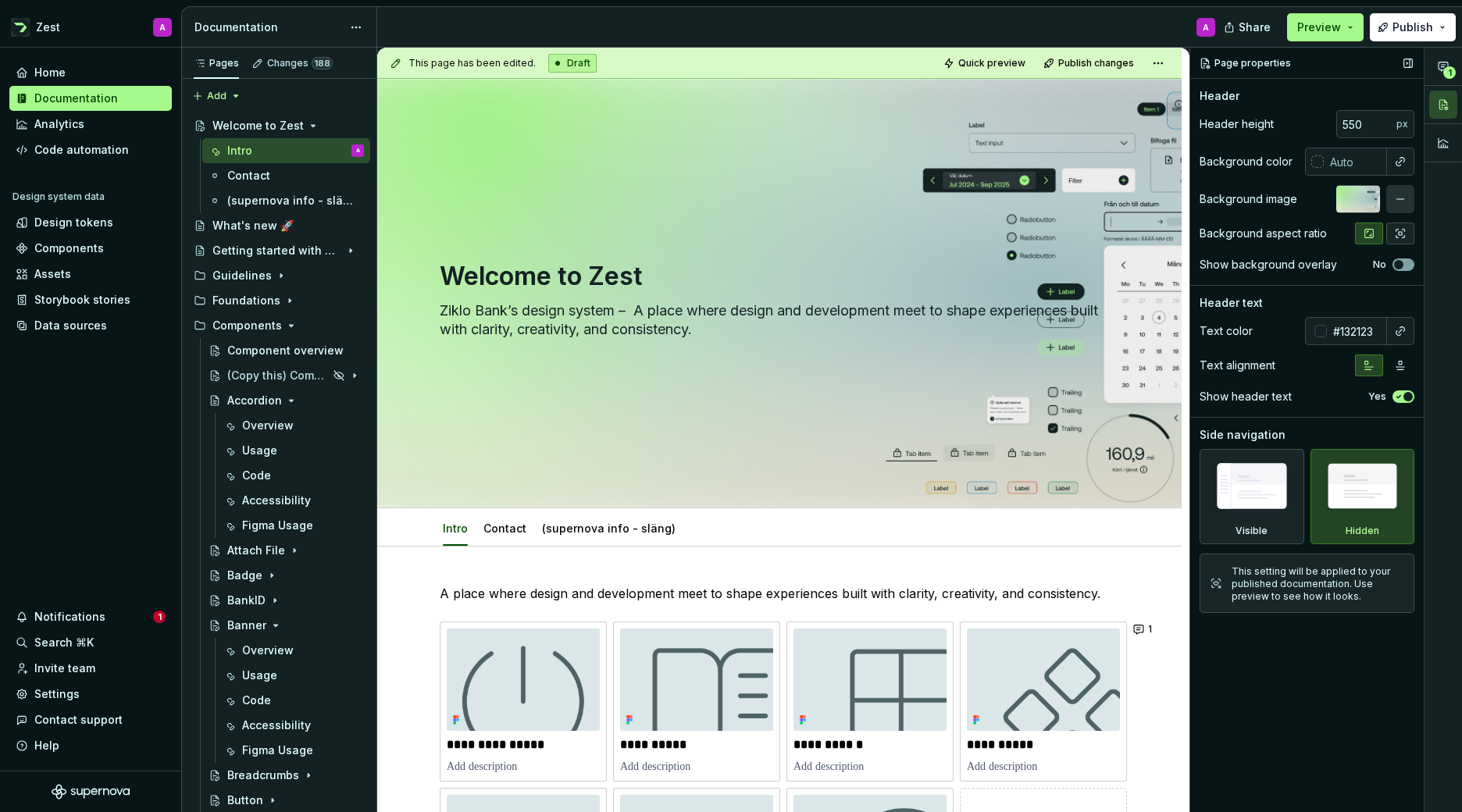
click at [1400, 232] on icon "button" at bounding box center [1400, 233] width 12 height 12
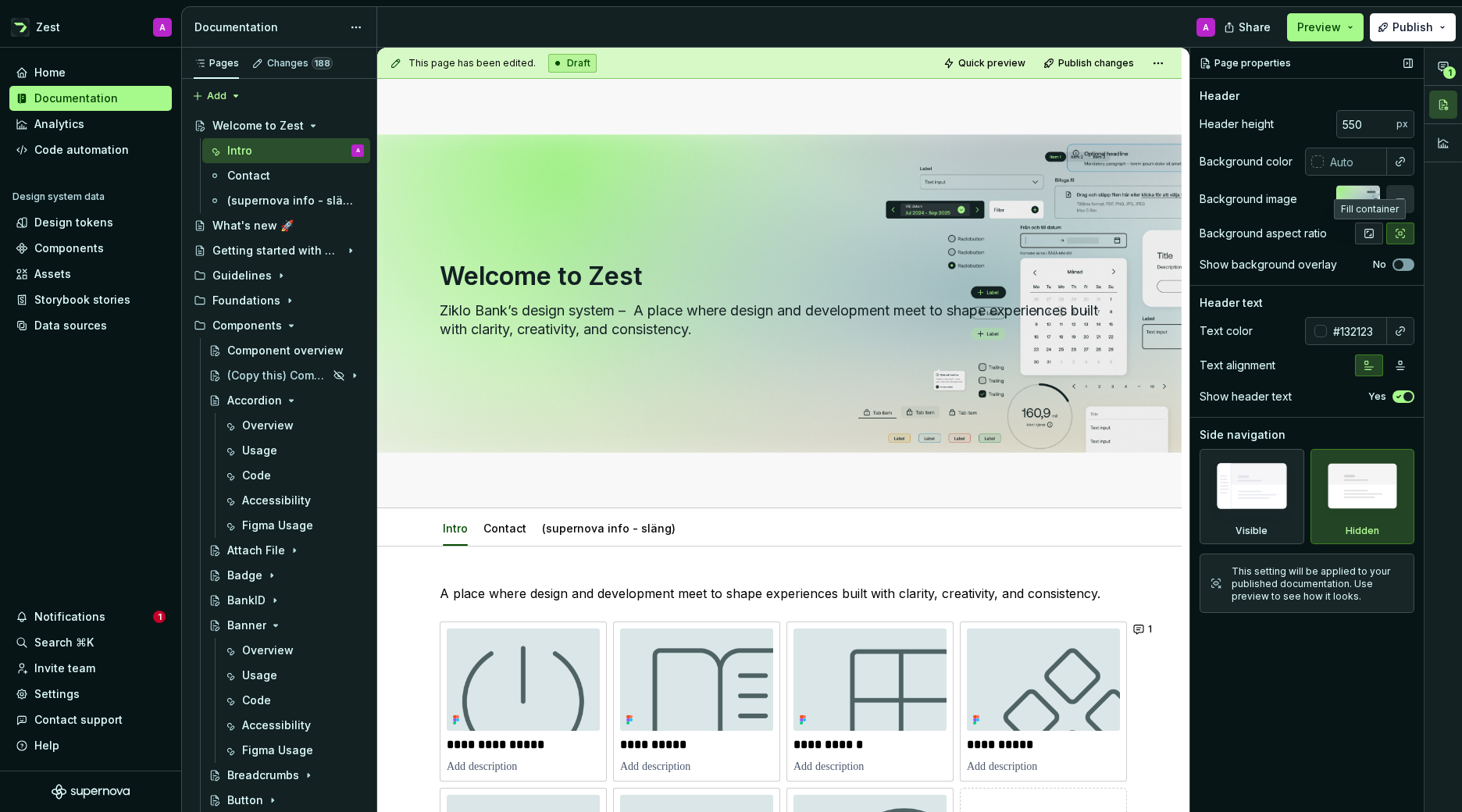
click at [1370, 231] on icon "button" at bounding box center [1368, 233] width 12 height 12
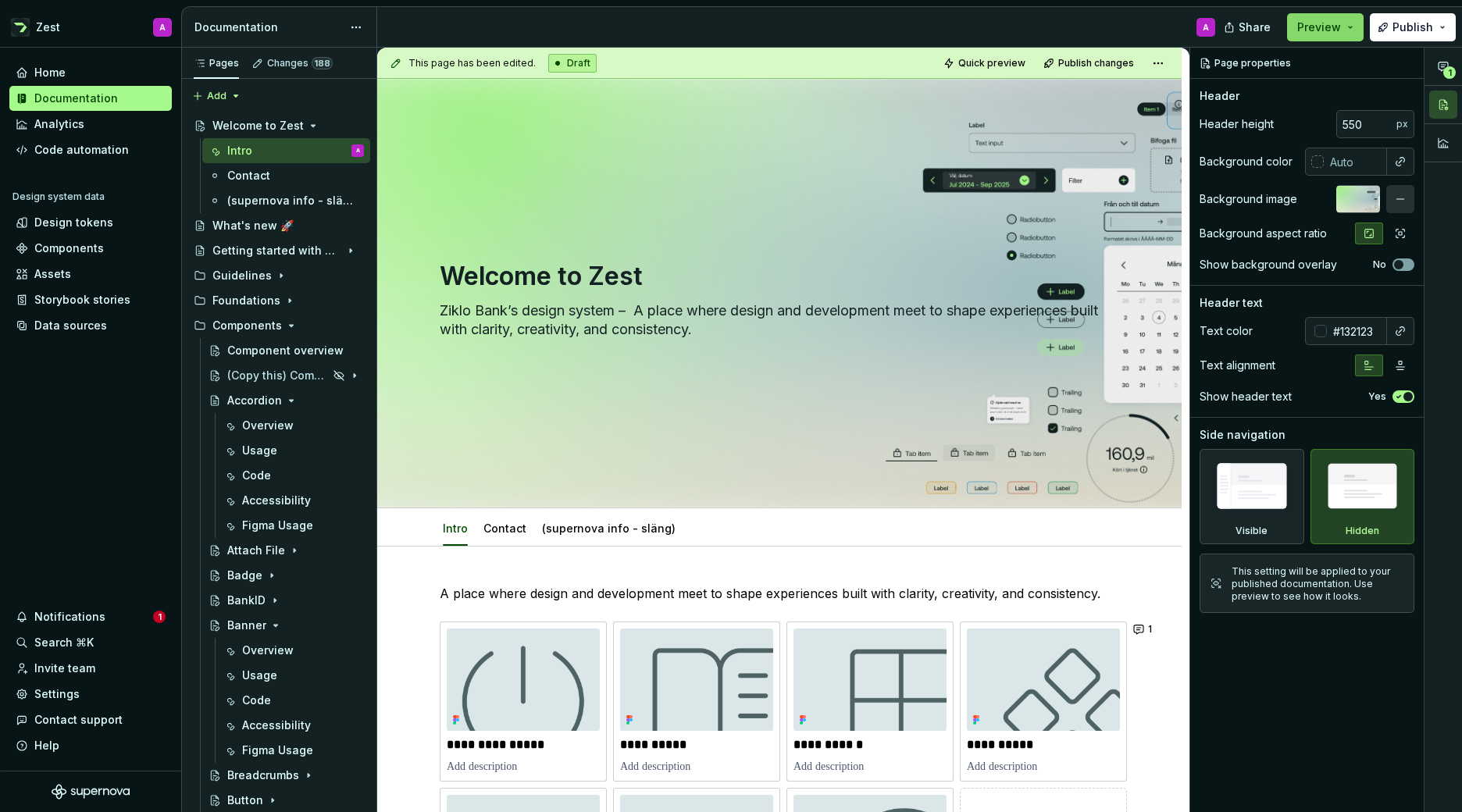
click at [1351, 29] on button "Preview" at bounding box center [1325, 27] width 77 height 28
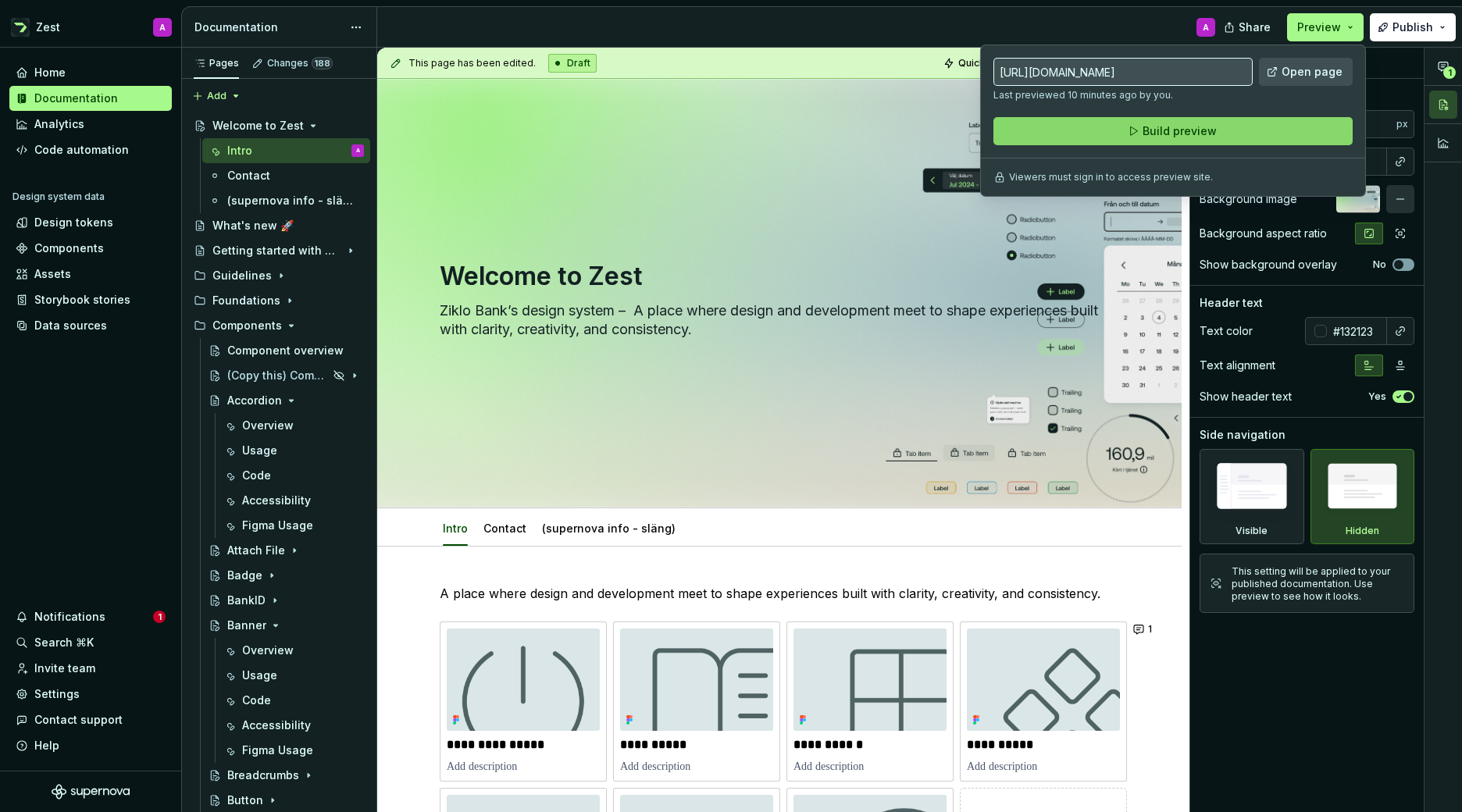
click at [1236, 132] on button "Build preview" at bounding box center [1172, 131] width 359 height 28
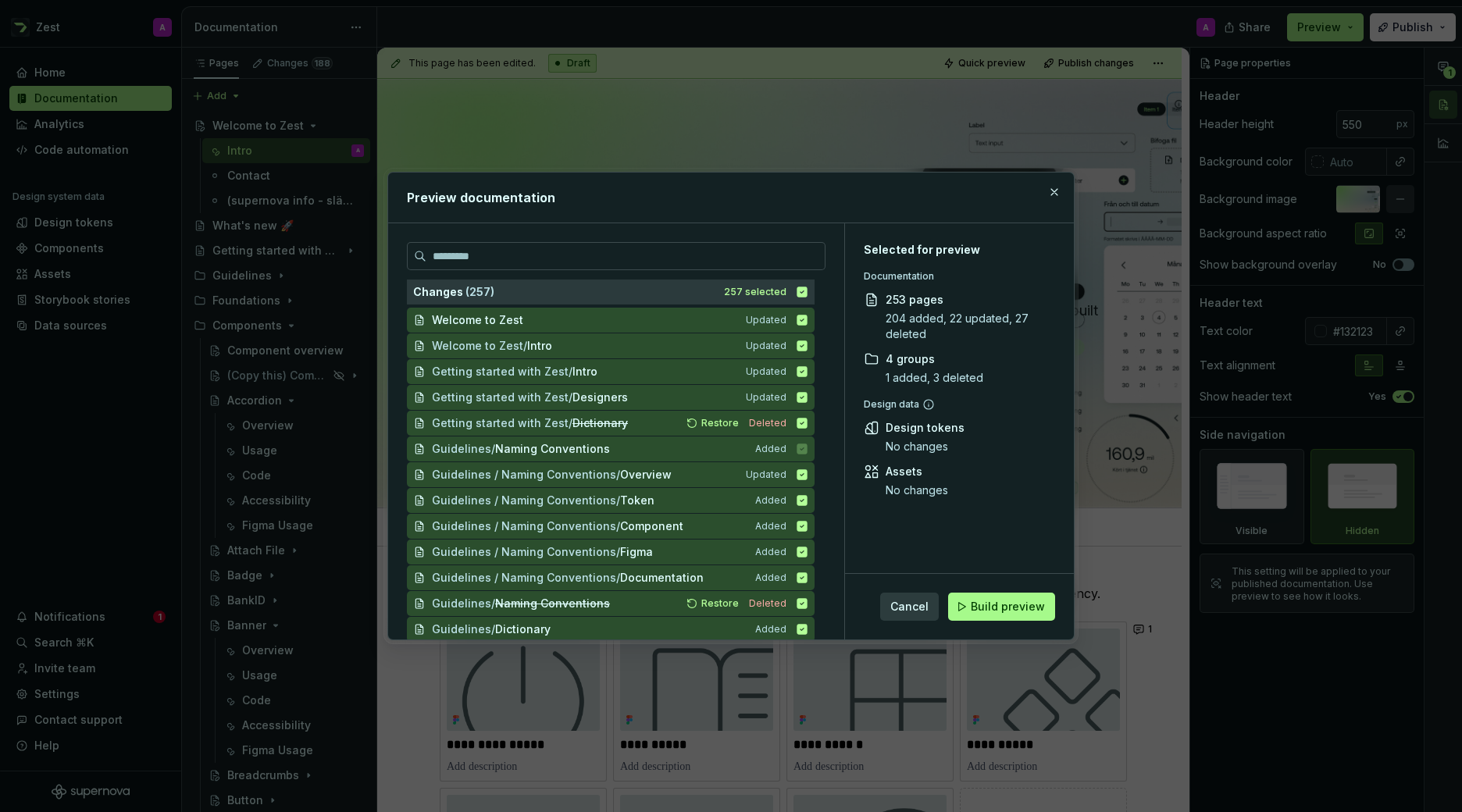
click at [1010, 608] on span "Build preview" at bounding box center [1007, 606] width 74 height 16
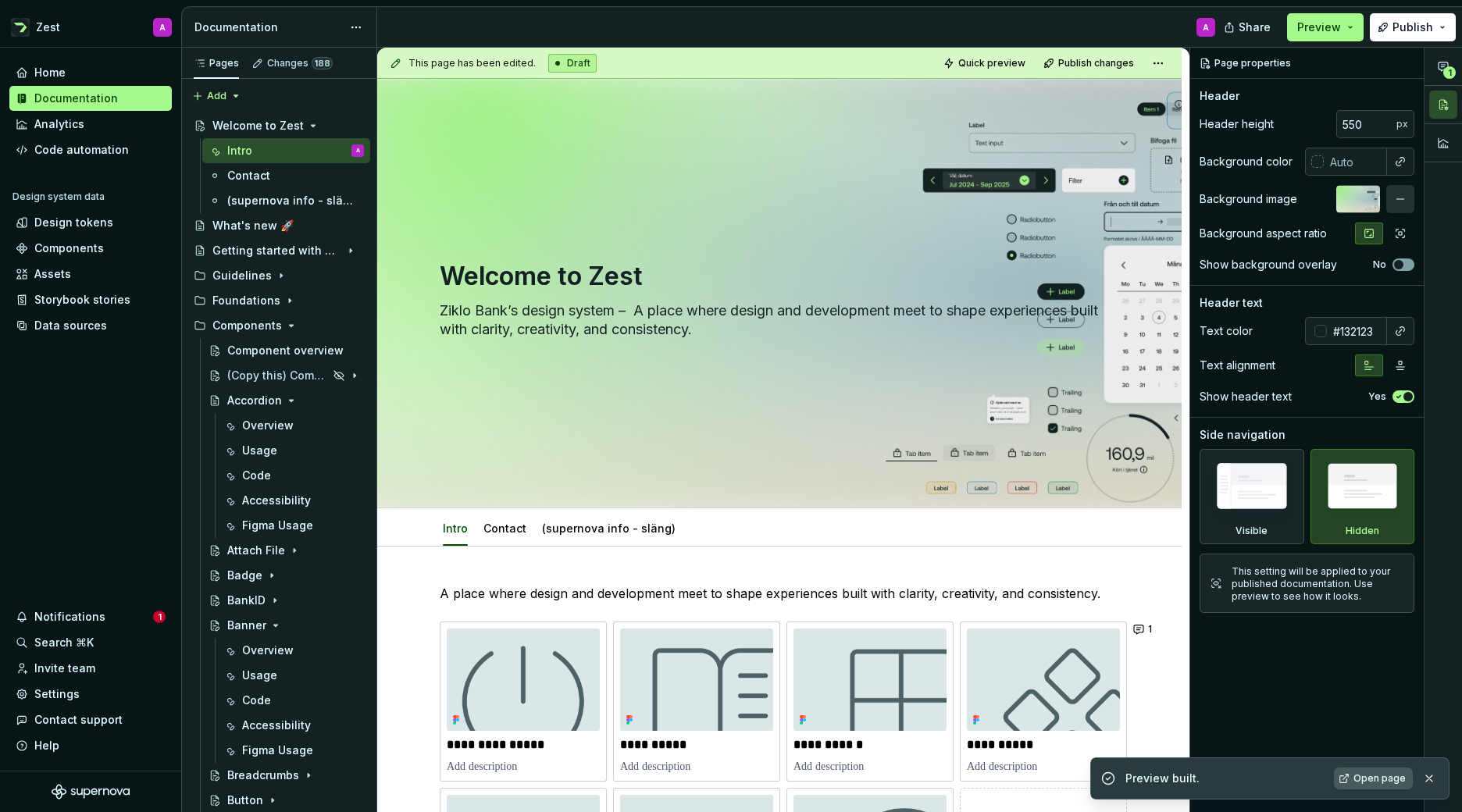
click at [1376, 775] on span "Open page" at bounding box center [1379, 778] width 52 height 12
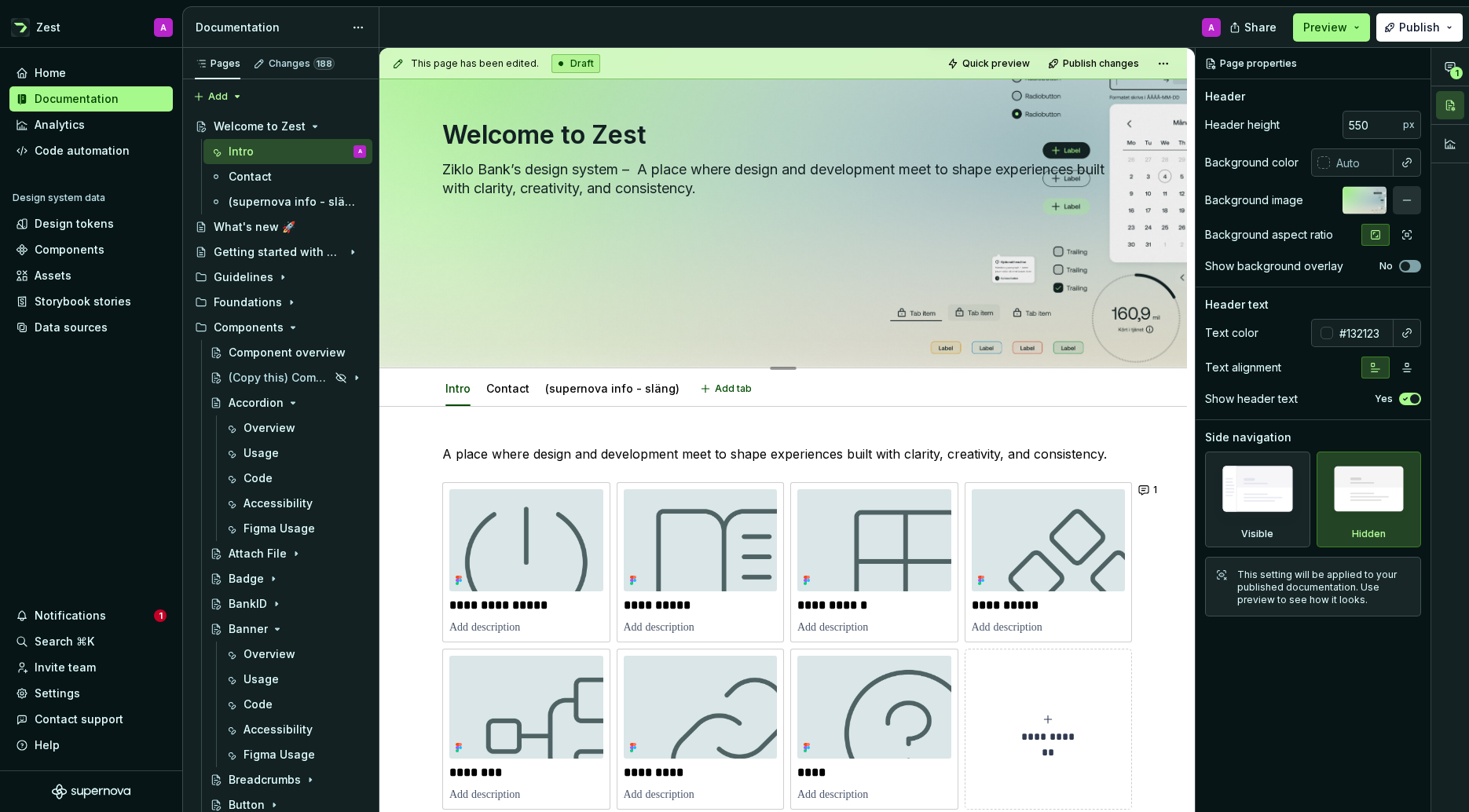
scroll to position [158, 0]
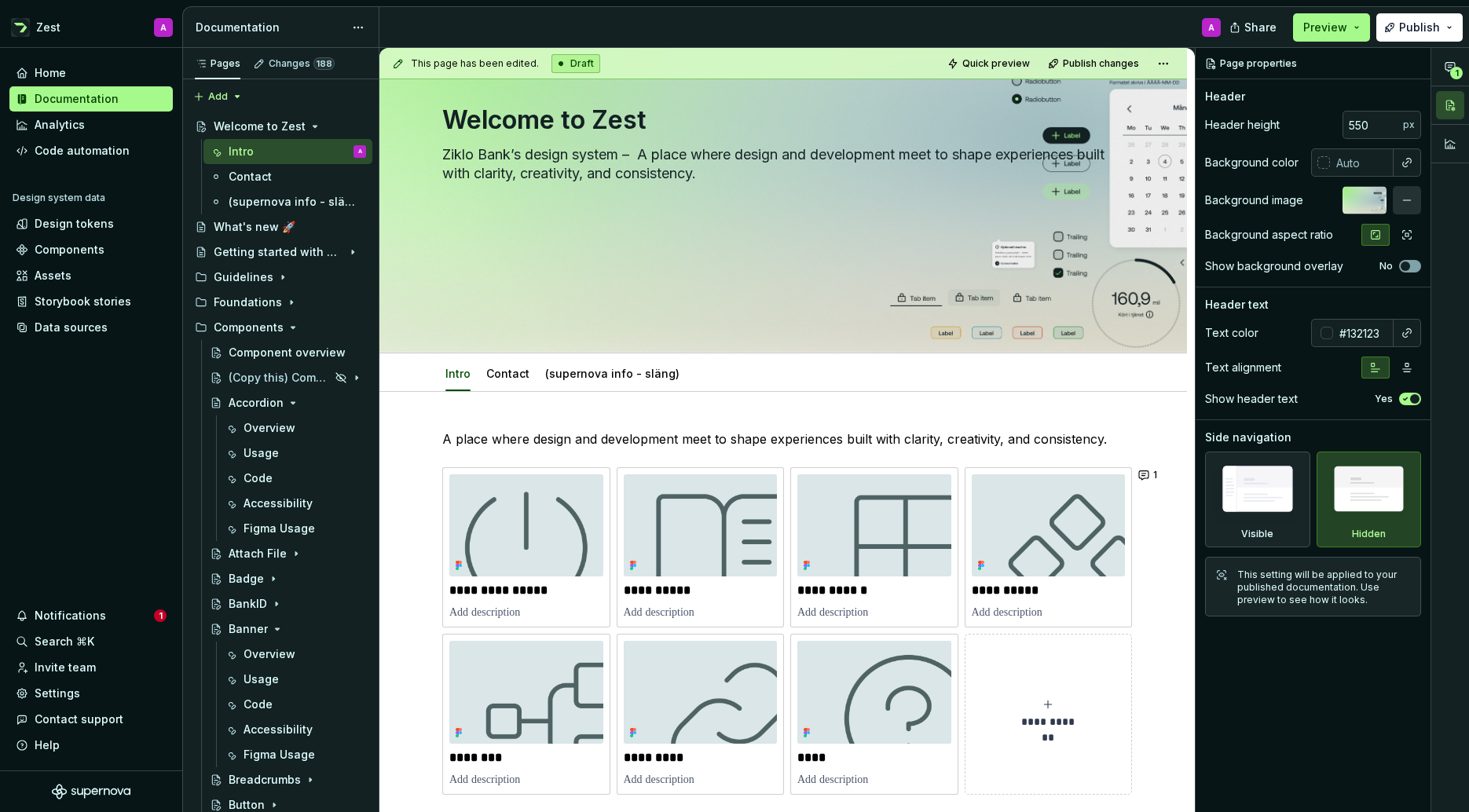
drag, startPoint x: 810, startPoint y: 429, endPoint x: 906, endPoint y: 432, distance: 96.0
click at [821, 429] on p "A place where design and development meet to shape experiences built with clari…" at bounding box center [783, 438] width 681 height 19
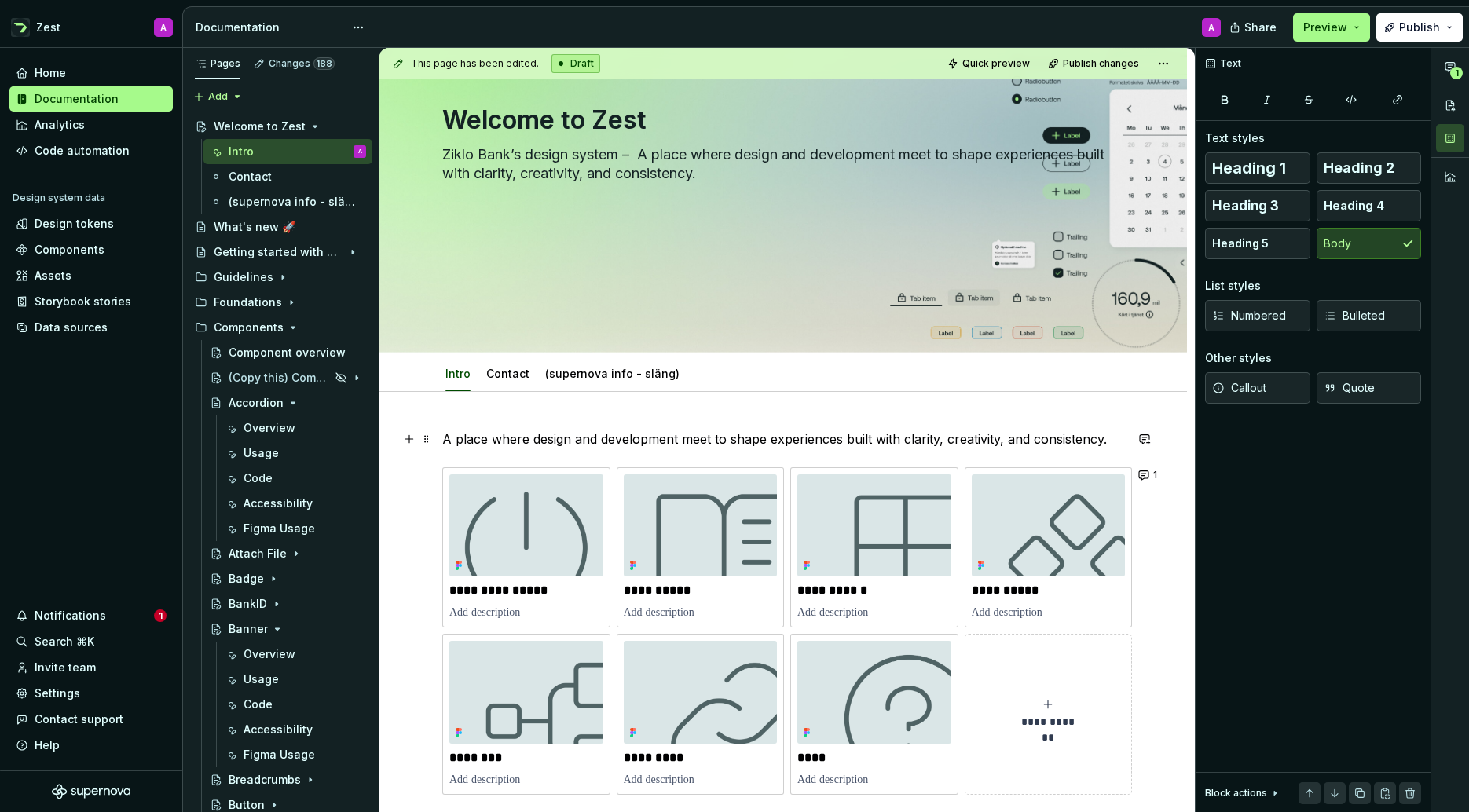
click at [1111, 439] on p "A place where design and development meet to shape experiences built with clari…" at bounding box center [783, 438] width 681 height 19
click at [658, 437] on p "A place where design and development meet to shape experiences built with clari…" at bounding box center [783, 438] width 681 height 19
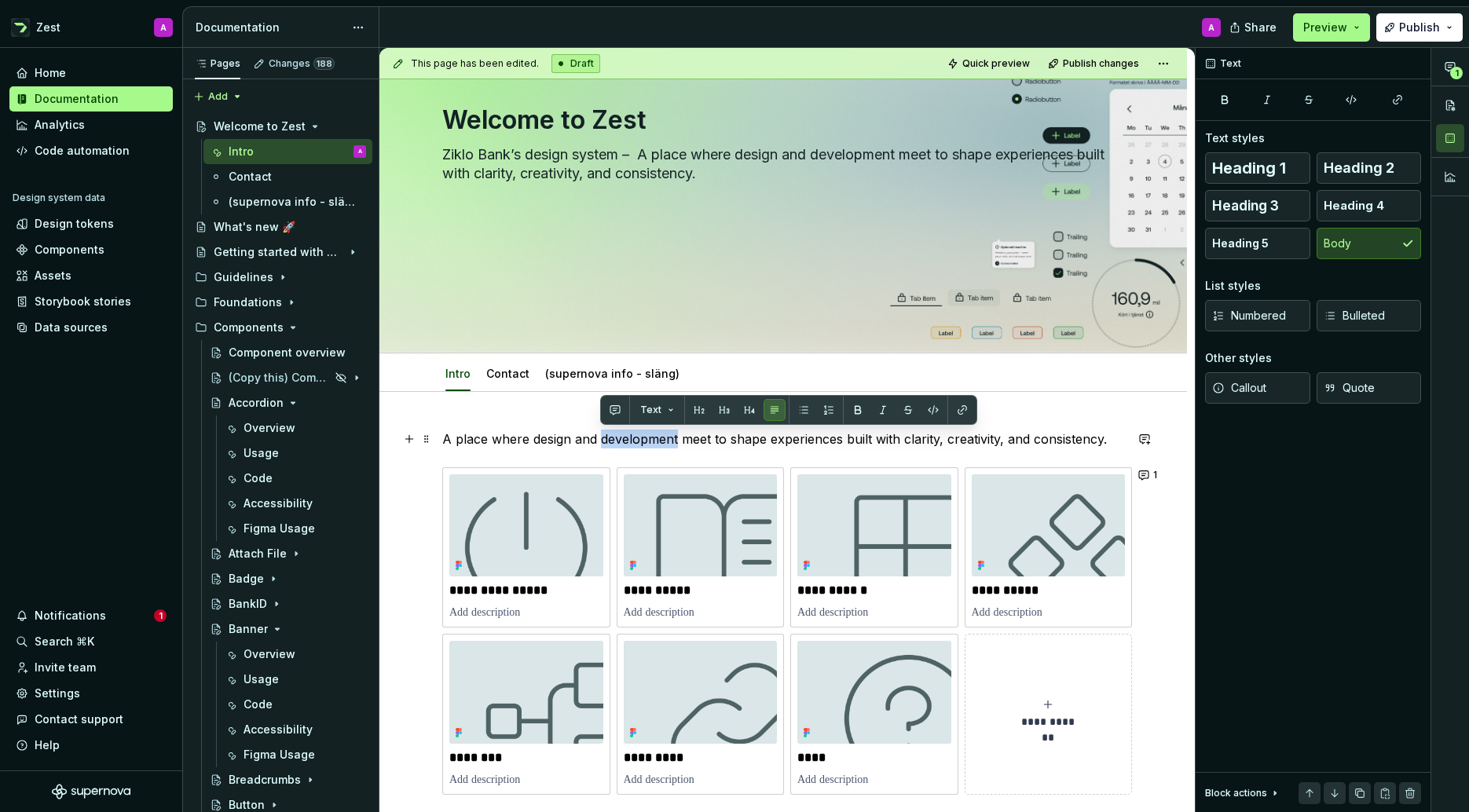
click at [658, 437] on p "A place where design and development meet to shape experiences built with clari…" at bounding box center [783, 438] width 681 height 19
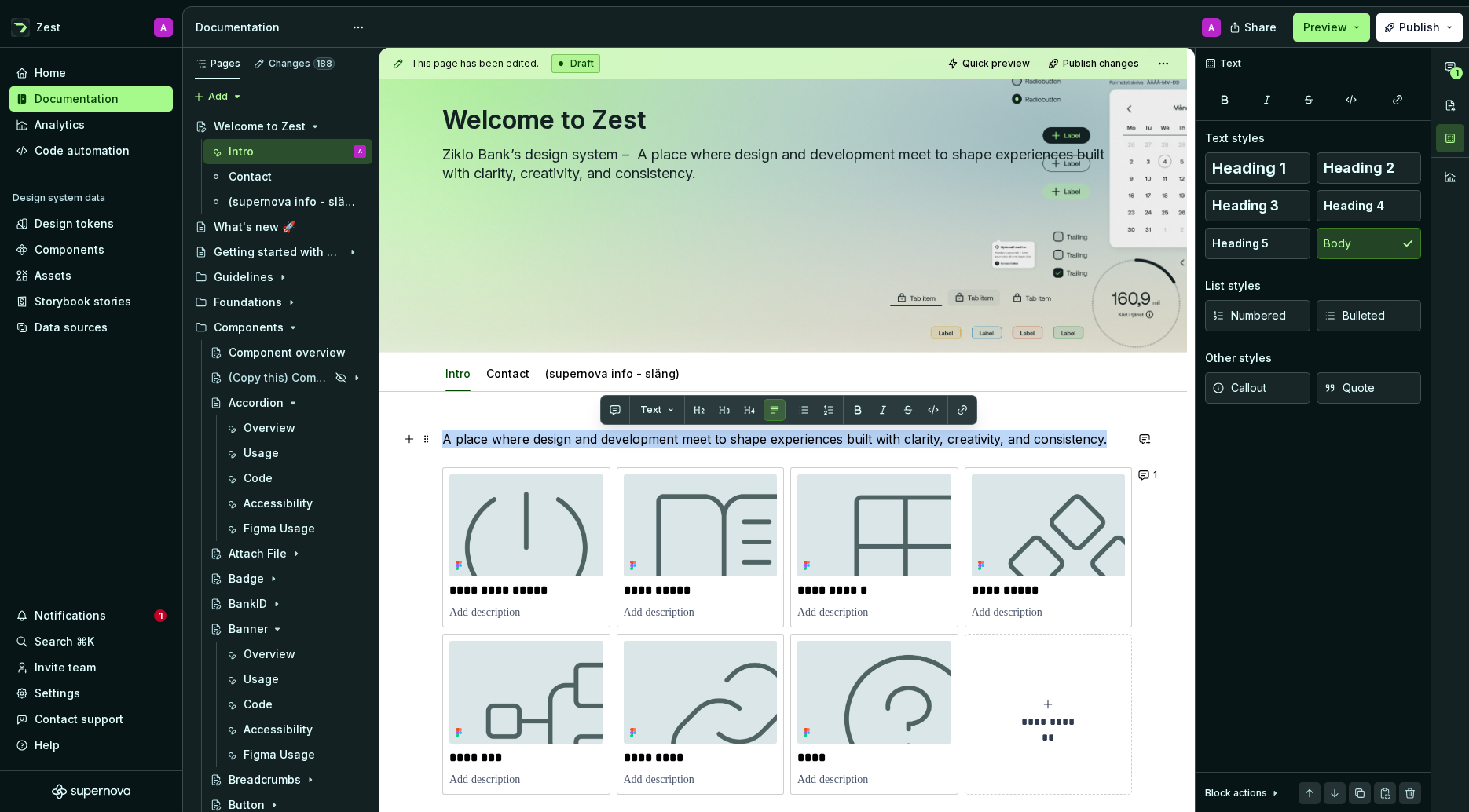
click at [658, 437] on p "A place where design and development meet to shape experiences built with clari…" at bounding box center [783, 438] width 681 height 19
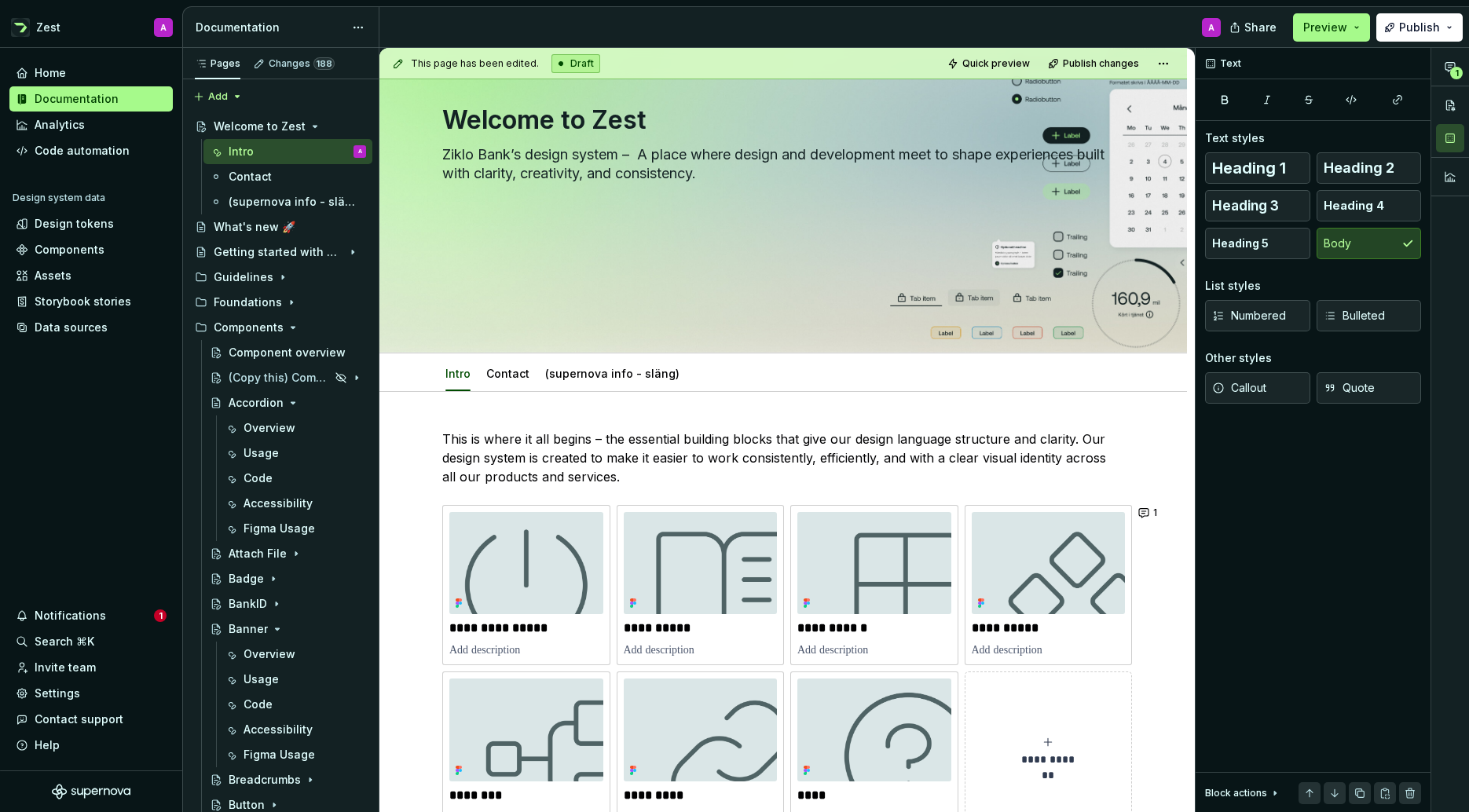
type textarea "*"
